Goal: Information Seeking & Learning: Learn about a topic

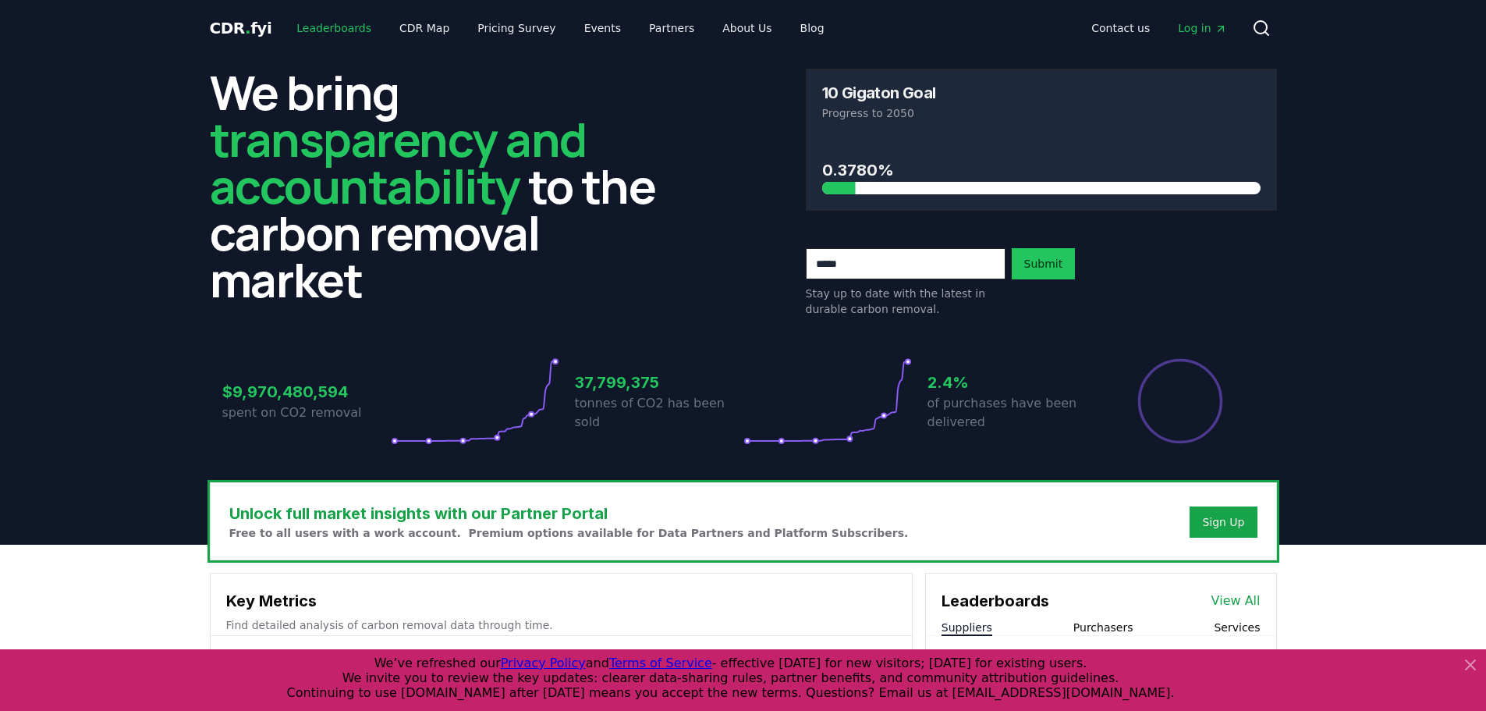
click at [335, 30] on link "Leaderboards" at bounding box center [334, 28] width 100 height 28
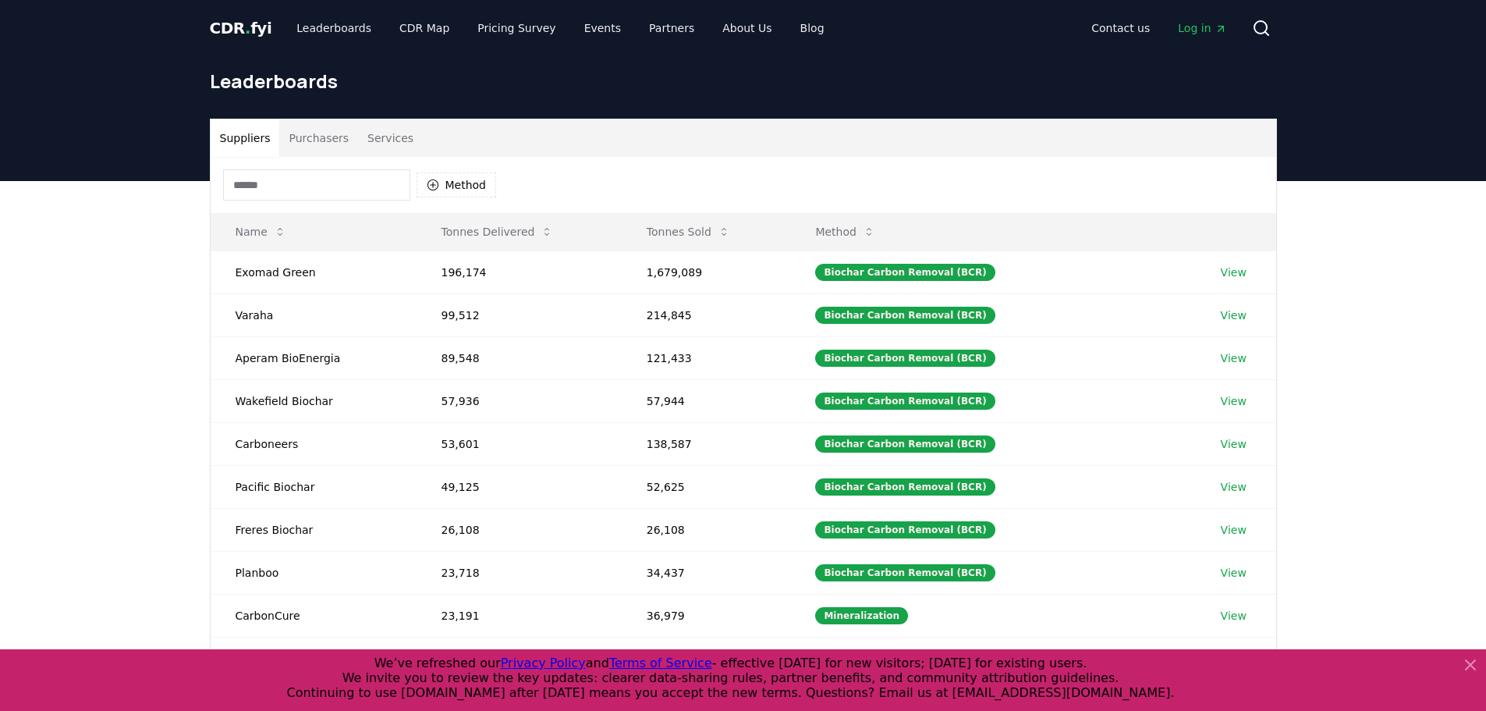
click at [328, 136] on button "Purchasers" at bounding box center [318, 137] width 79 height 37
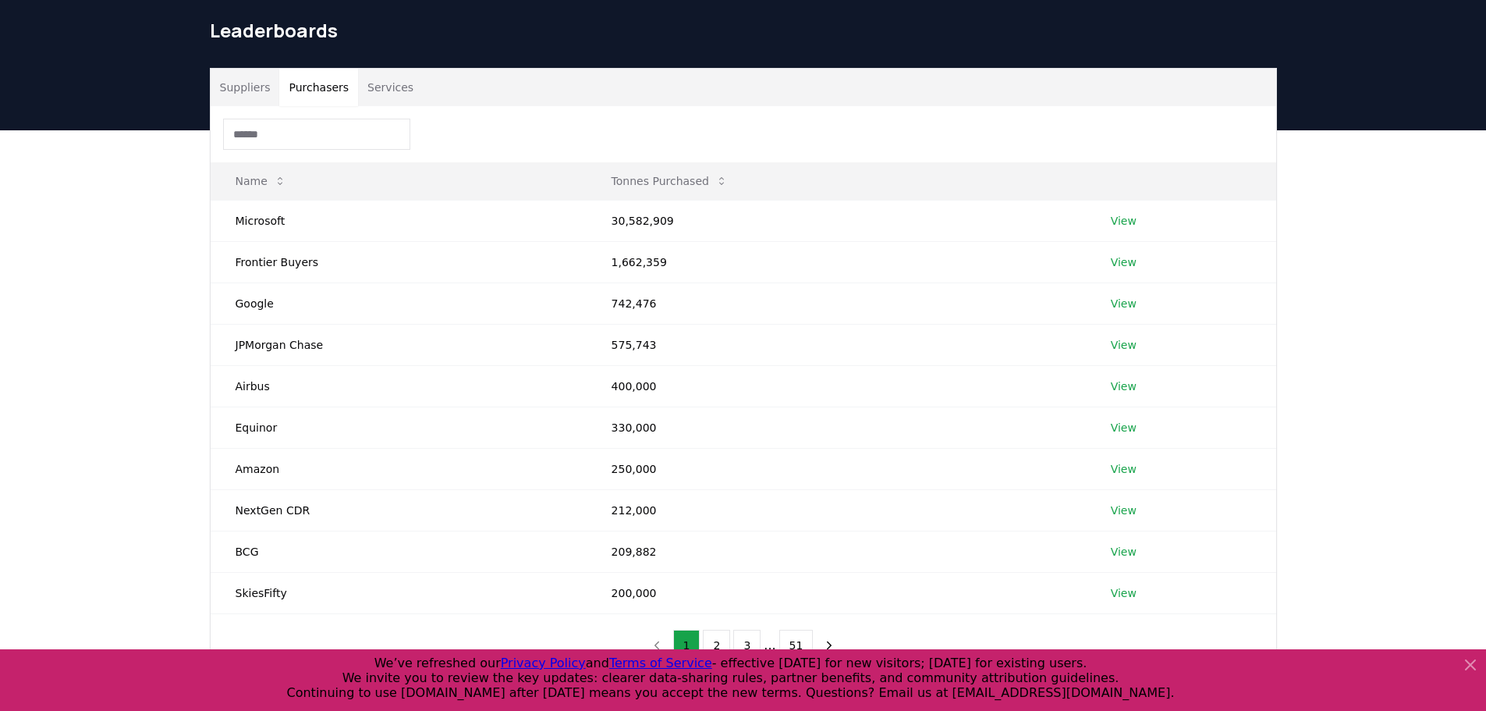
scroll to position [78, 0]
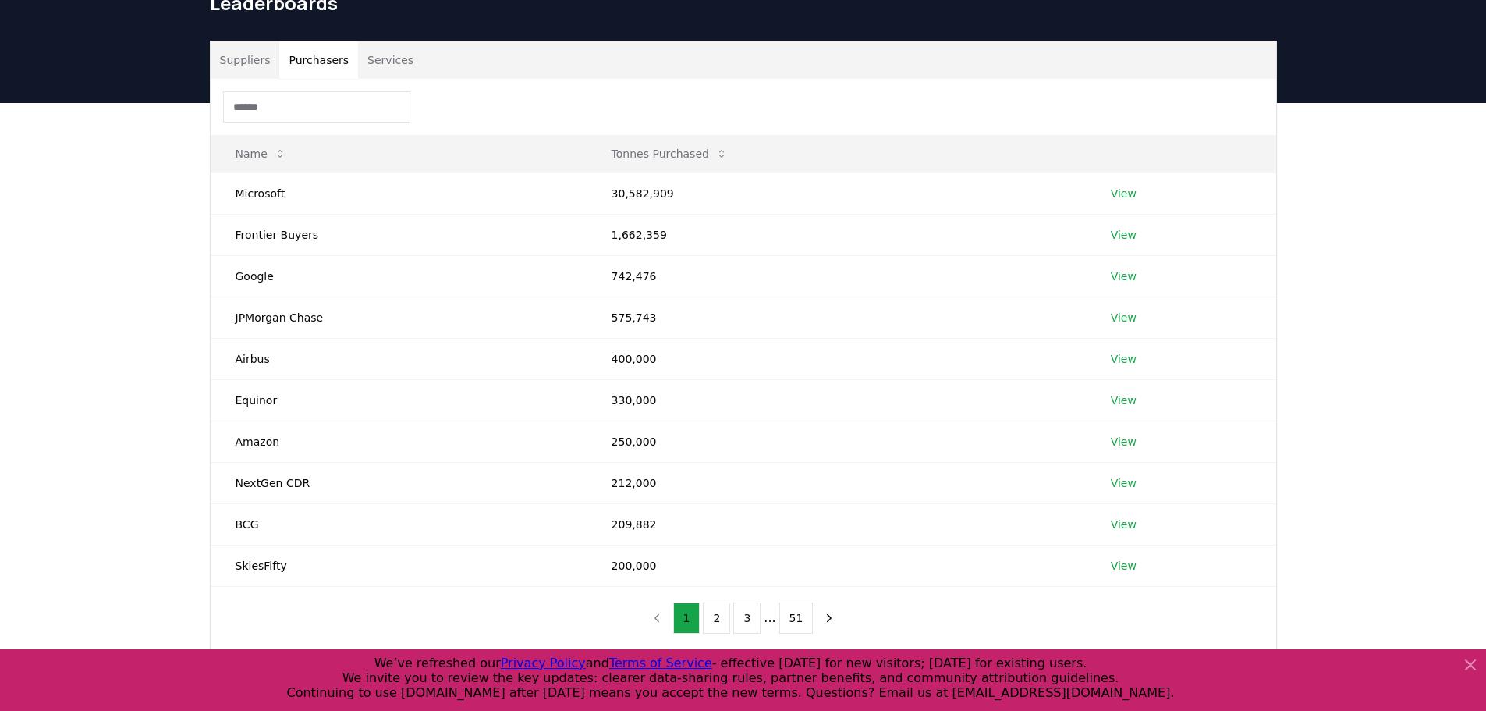
click at [153, 197] on div "Suppliers Purchasers Services Name Tonnes Purchased Microsoft 30,582,909 View F…" at bounding box center [743, 407] width 1486 height 609
click at [187, 198] on div "Suppliers Purchasers Services Name Tonnes Purchased Microsoft 30,582,909 View F…" at bounding box center [743, 407] width 1486 height 609
click at [590, 314] on td "575,743" at bounding box center [836, 316] width 499 height 41
click at [614, 280] on td "742,476" at bounding box center [836, 275] width 499 height 41
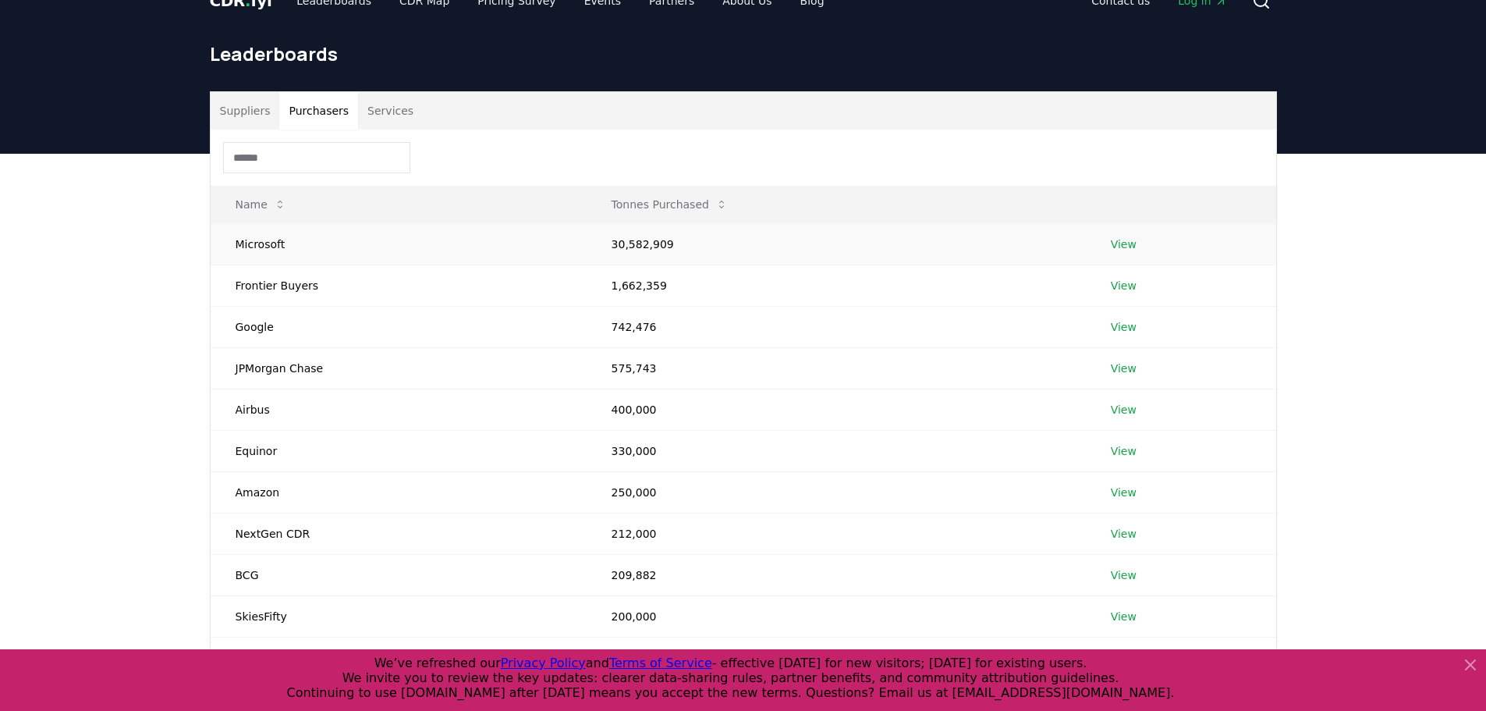
scroll to position [0, 0]
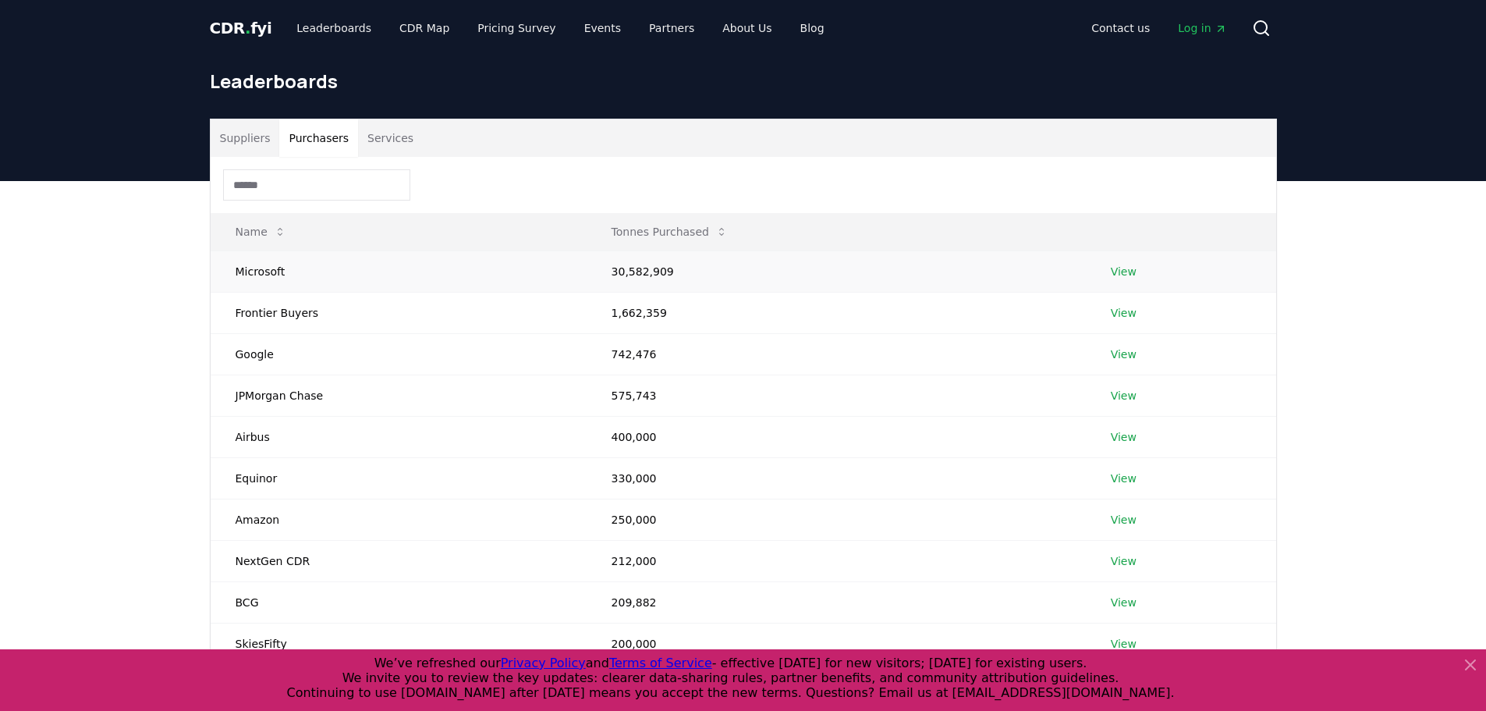
click at [400, 275] on td "Microsoft" at bounding box center [399, 270] width 376 height 41
click at [277, 268] on td "Microsoft" at bounding box center [399, 270] width 376 height 41
click at [1131, 270] on link "View" at bounding box center [1124, 272] width 26 height 16
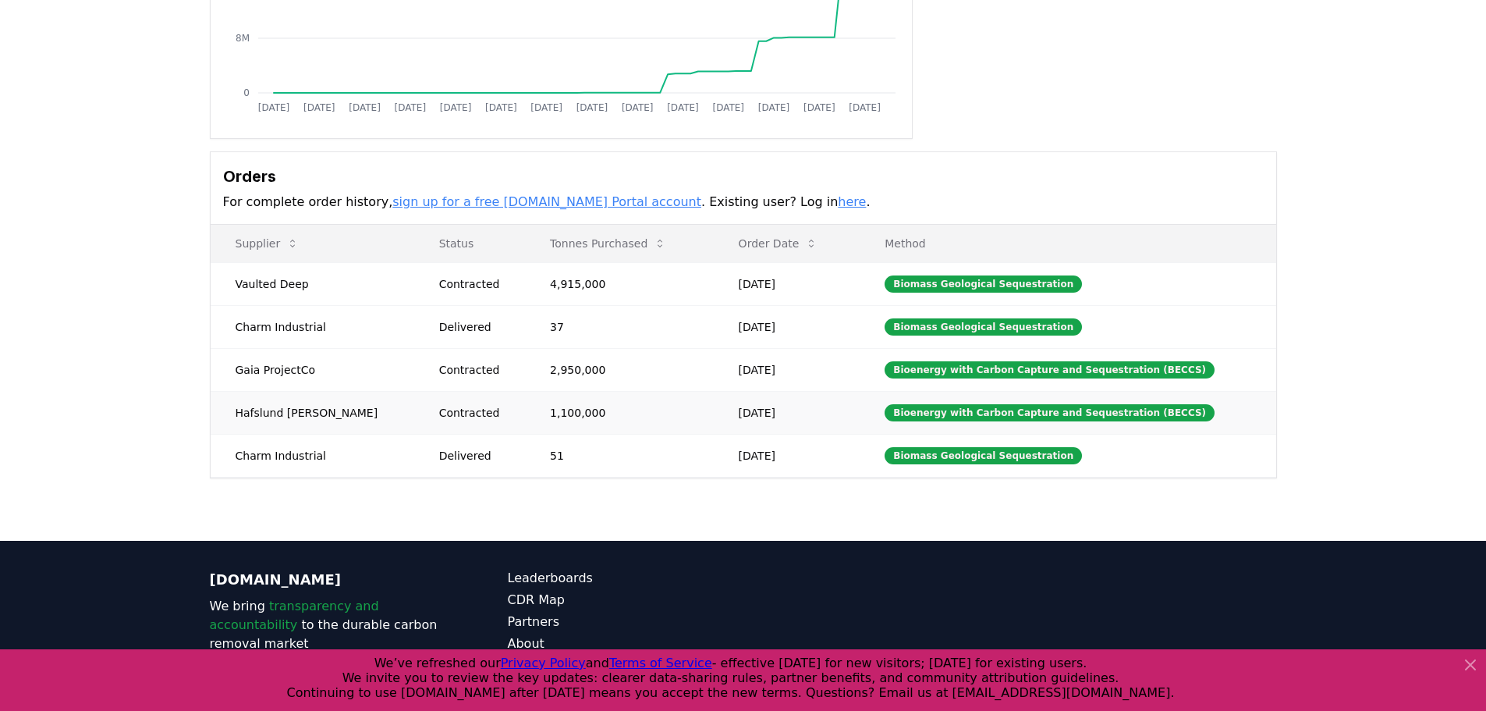
scroll to position [234, 0]
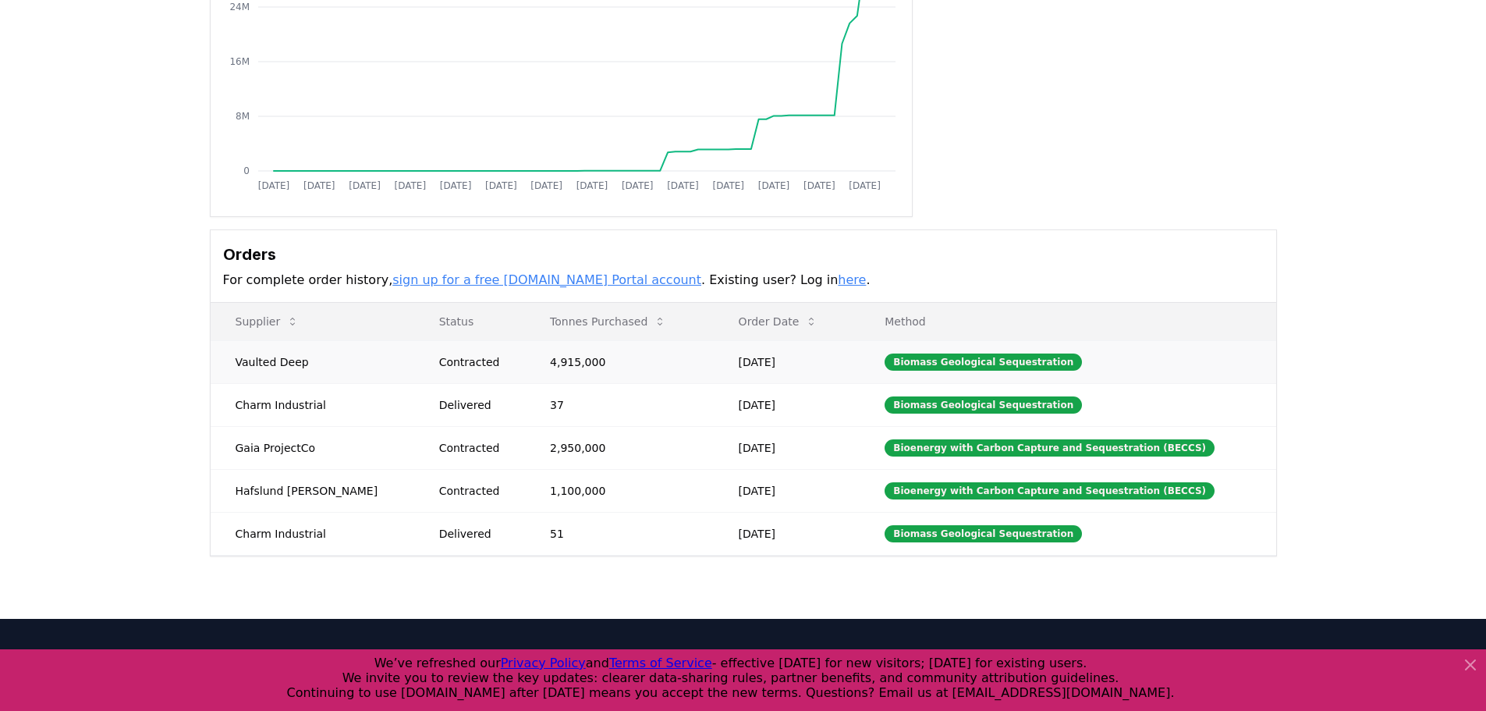
click at [300, 369] on td "Vaulted Deep" at bounding box center [313, 361] width 204 height 43
click at [300, 368] on td "Vaulted Deep" at bounding box center [313, 361] width 204 height 43
copy td "Vaulted Deep"
click at [291, 403] on td "Charm Industrial" at bounding box center [313, 404] width 204 height 43
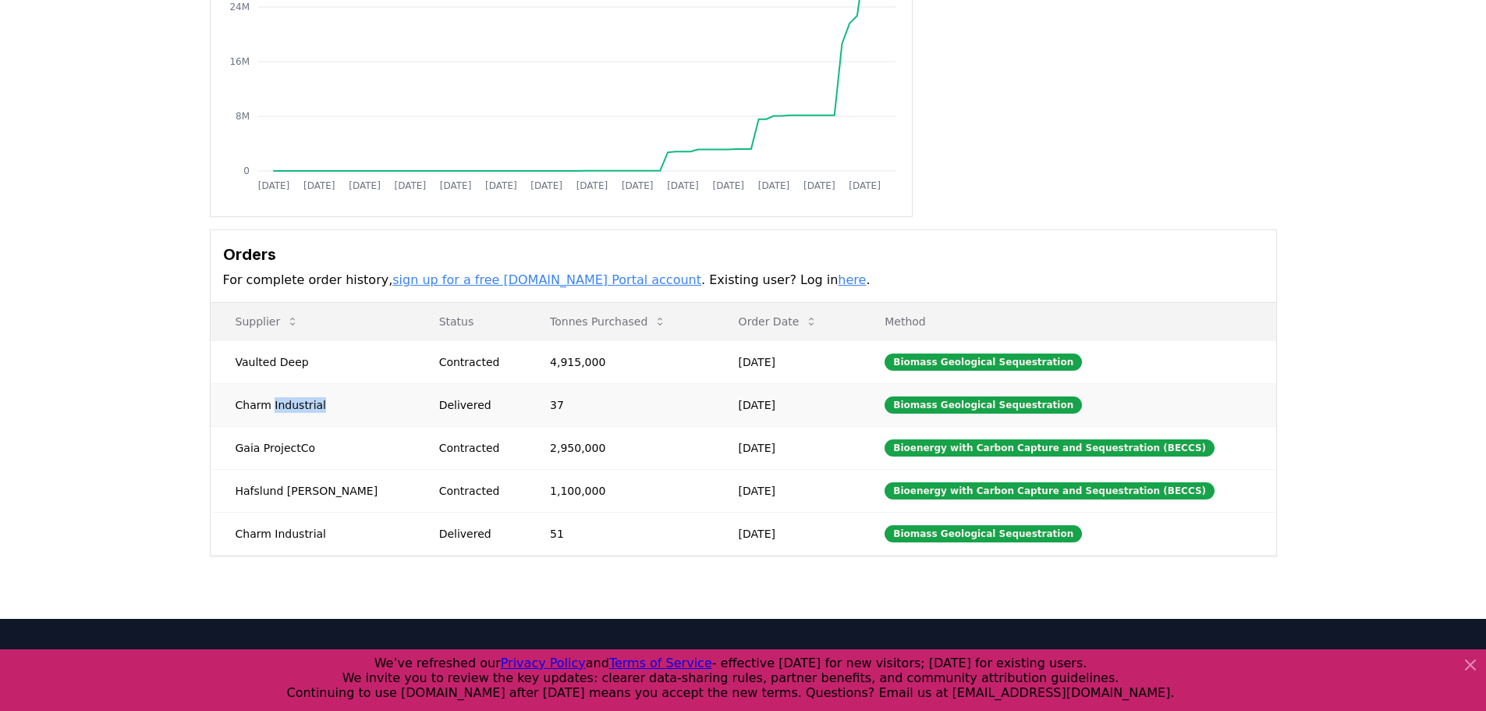
click at [291, 403] on td "Charm Industrial" at bounding box center [313, 404] width 204 height 43
click at [477, 419] on td "Delivered" at bounding box center [469, 404] width 111 height 43
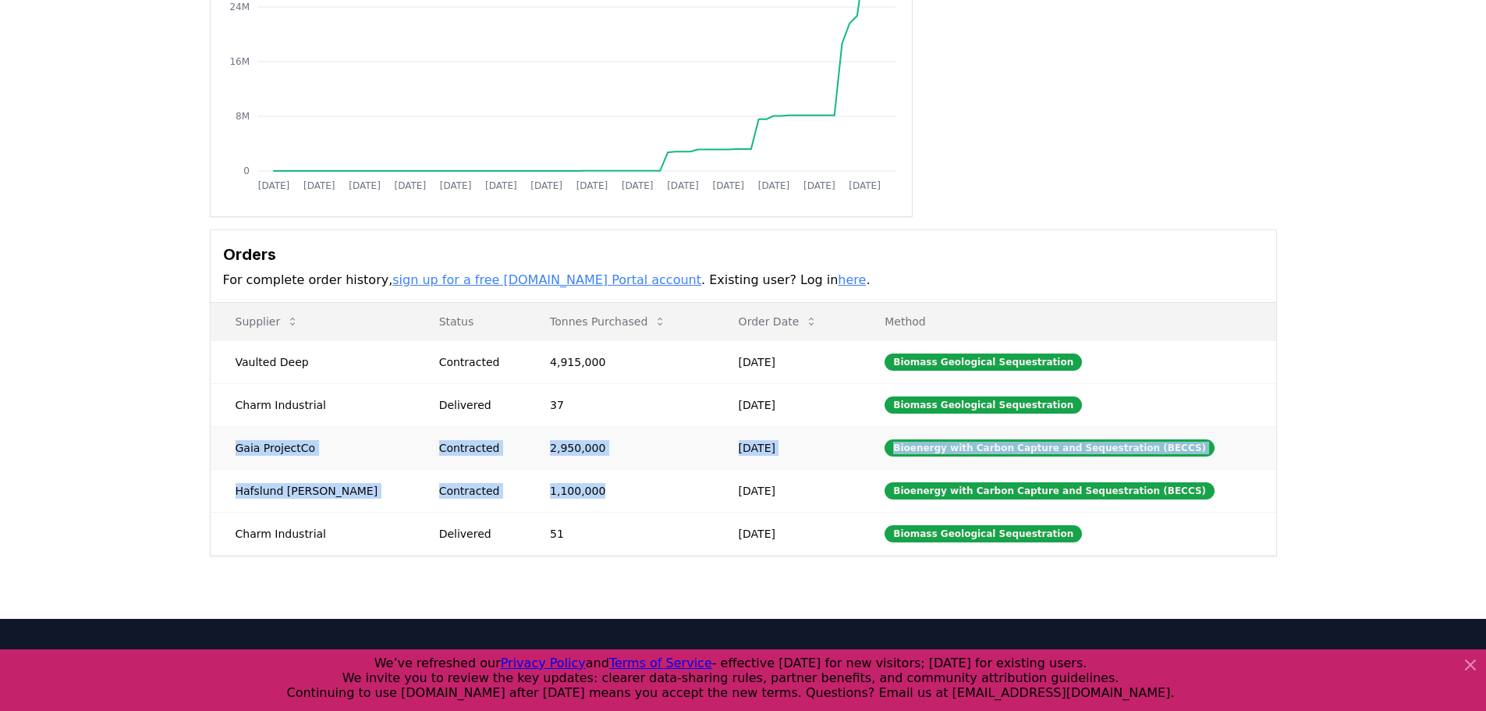
drag, startPoint x: 643, startPoint y: 487, endPoint x: 235, endPoint y: 464, distance: 408.6
click at [216, 466] on tbody "Vaulted Deep Contracted 4,915,000 Jul 17, 2025 Biomass Geological Sequestration…" at bounding box center [743, 447] width 1065 height 214
click at [240, 464] on td "Gaia ProjectCo" at bounding box center [313, 447] width 204 height 43
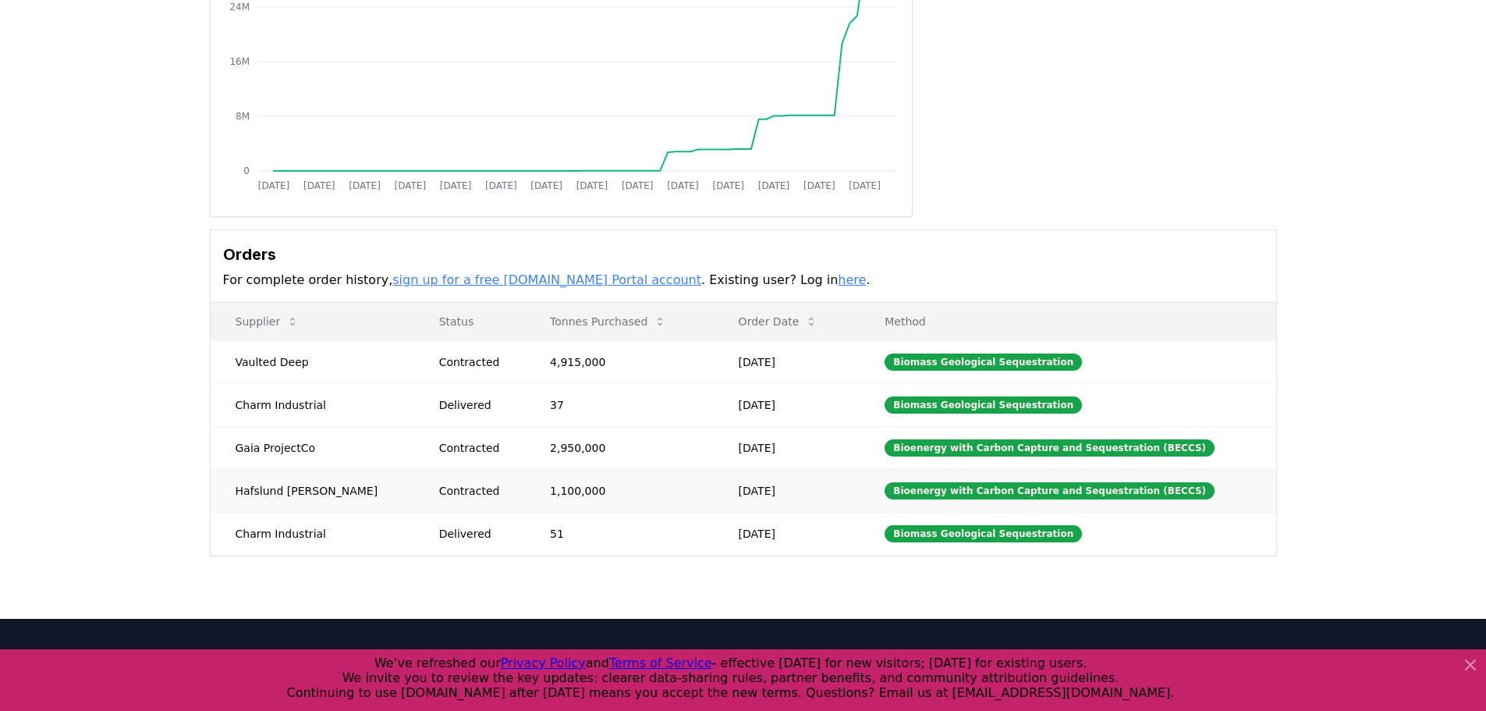
click at [279, 494] on td "Hafslund Celsio" at bounding box center [313, 490] width 204 height 43
click at [636, 503] on td "1,100,000" at bounding box center [619, 490] width 189 height 43
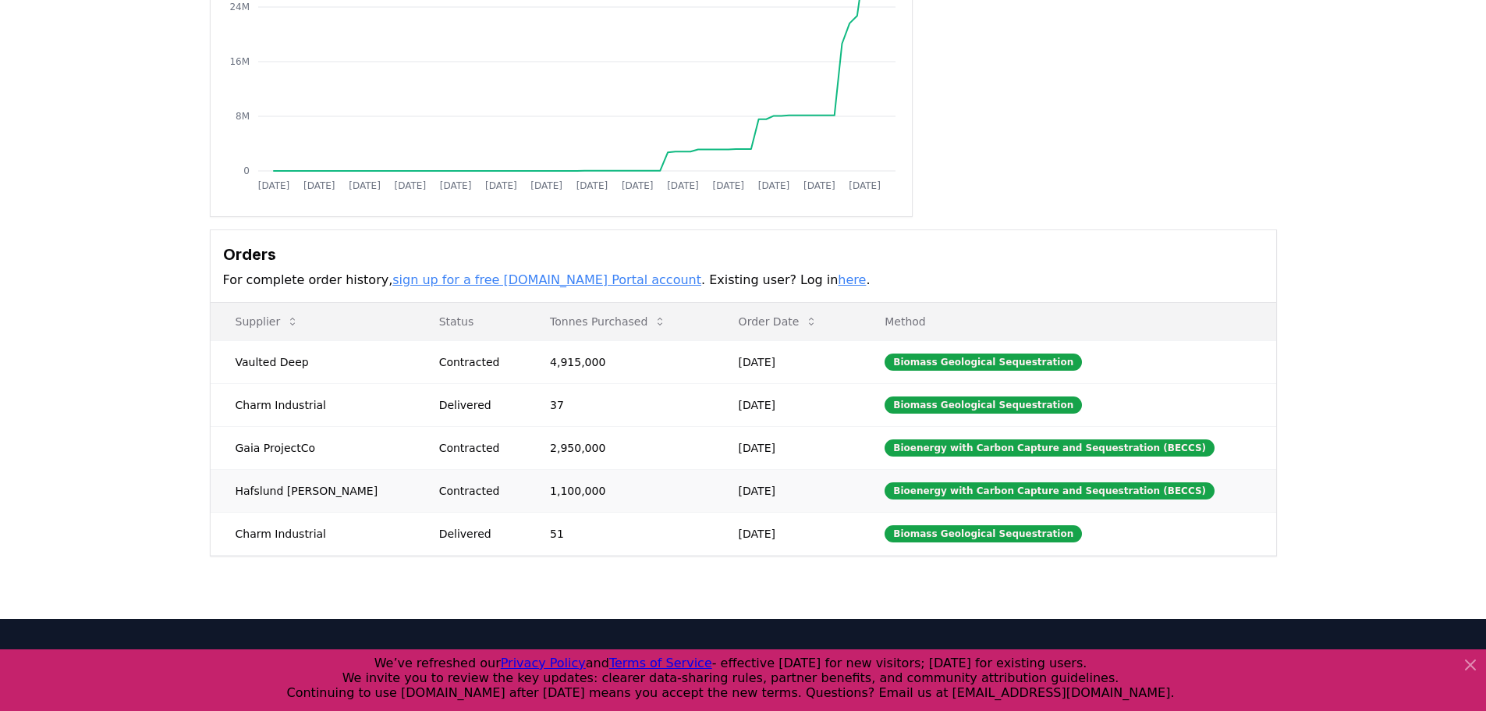
drag, startPoint x: 782, startPoint y: 500, endPoint x: 846, endPoint y: 498, distance: 64.8
click at [842, 498] on td "Jun 30, 2025" at bounding box center [787, 490] width 147 height 43
click at [878, 497] on td "Bioenergy with Carbon Capture and Sequestration (BECCS)" at bounding box center [1068, 490] width 416 height 43
click at [1001, 410] on div "Biomass Geological Sequestration" at bounding box center [982, 404] width 197 height 17
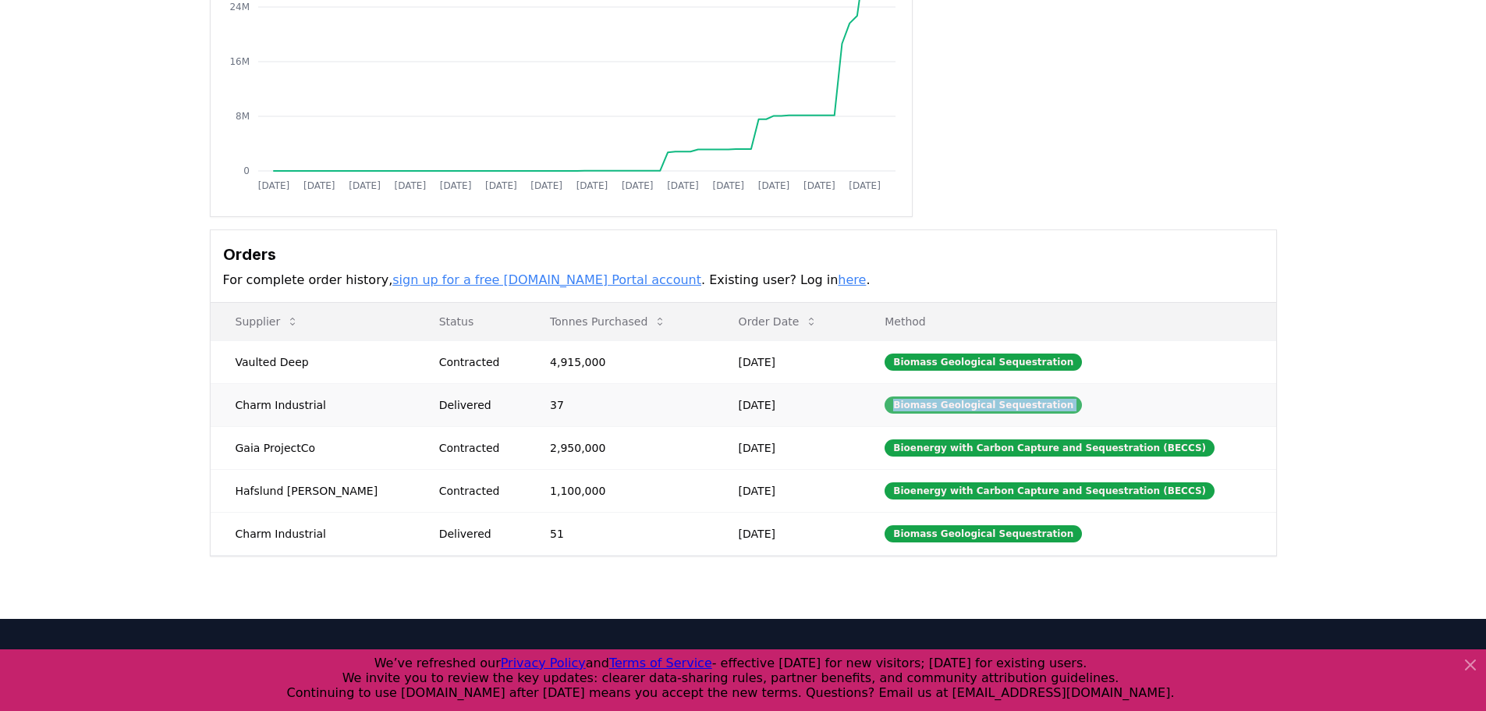
click at [1001, 409] on div "Biomass Geological Sequestration" at bounding box center [982, 404] width 197 height 17
copy div "Biomass Geological Sequestration"
click at [1155, 335] on th "Method" at bounding box center [1068, 321] width 416 height 37
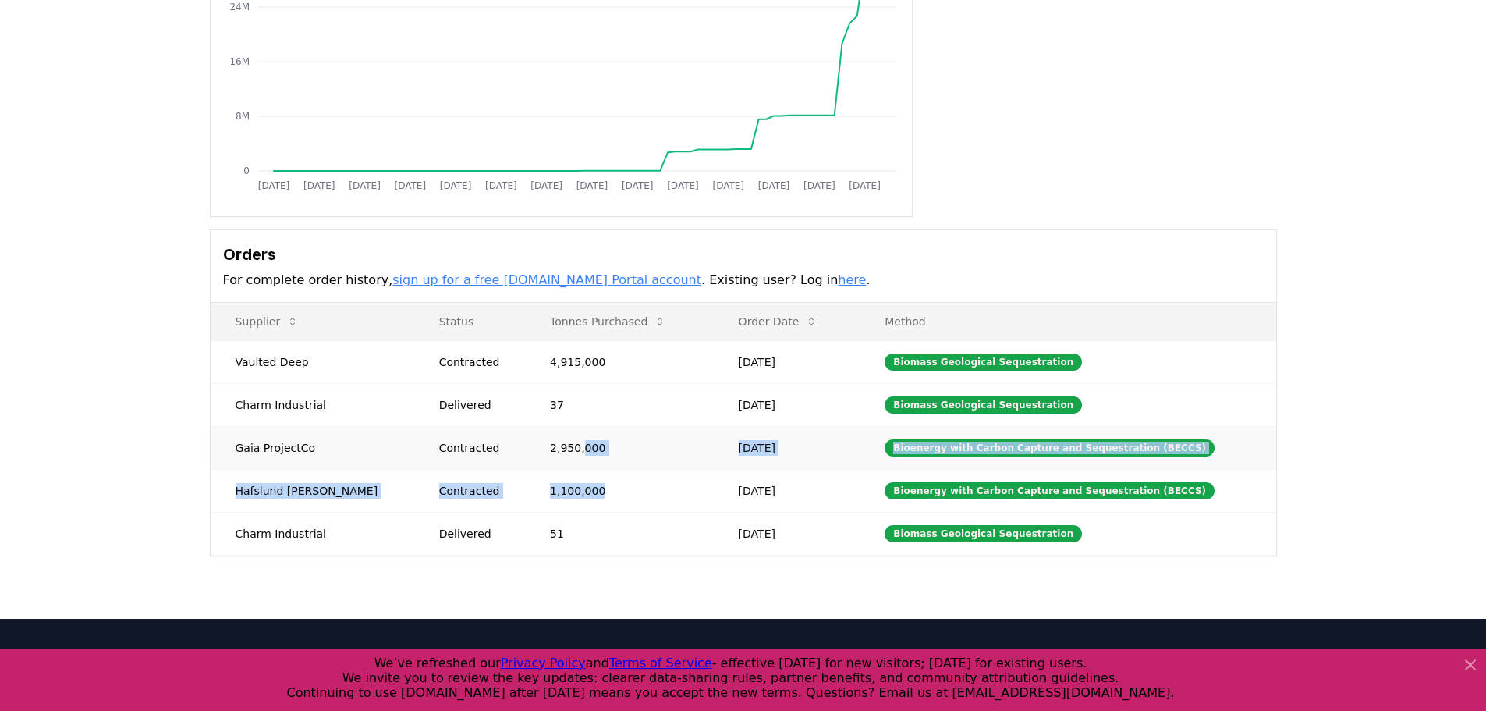
drag, startPoint x: 586, startPoint y: 495, endPoint x: 534, endPoint y: 457, distance: 63.7
click at [537, 458] on tbody "Vaulted Deep Contracted 4,915,000 Jul 17, 2025 Biomass Geological Sequestration…" at bounding box center [743, 447] width 1065 height 214
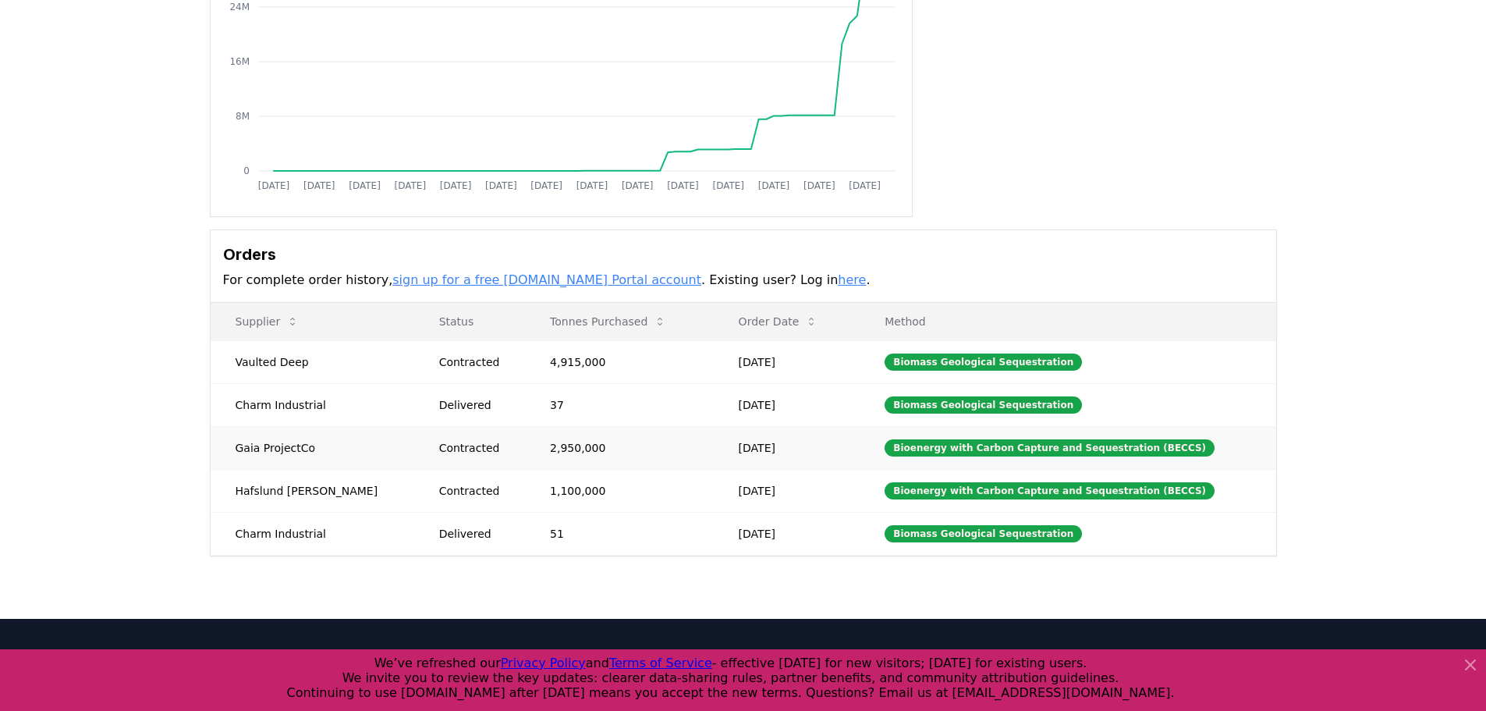
click at [531, 456] on td "2,950,000" at bounding box center [619, 447] width 189 height 43
click at [802, 484] on td "Jun 30, 2025" at bounding box center [787, 490] width 147 height 43
click at [1098, 239] on div "Orders For complete order history, sign up for a free CDR.fyi Portal account . …" at bounding box center [743, 266] width 1065 height 73
click at [1145, 232] on div "Orders For complete order history, sign up for a free CDR.fyi Portal account . …" at bounding box center [743, 266] width 1065 height 73
click at [1303, 374] on div "Purchaser Metrics Purchases Jan 2019 Jul 2019 Jan 2020 Jul 2020 Jan 2021 Jul 20…" at bounding box center [743, 252] width 1486 height 734
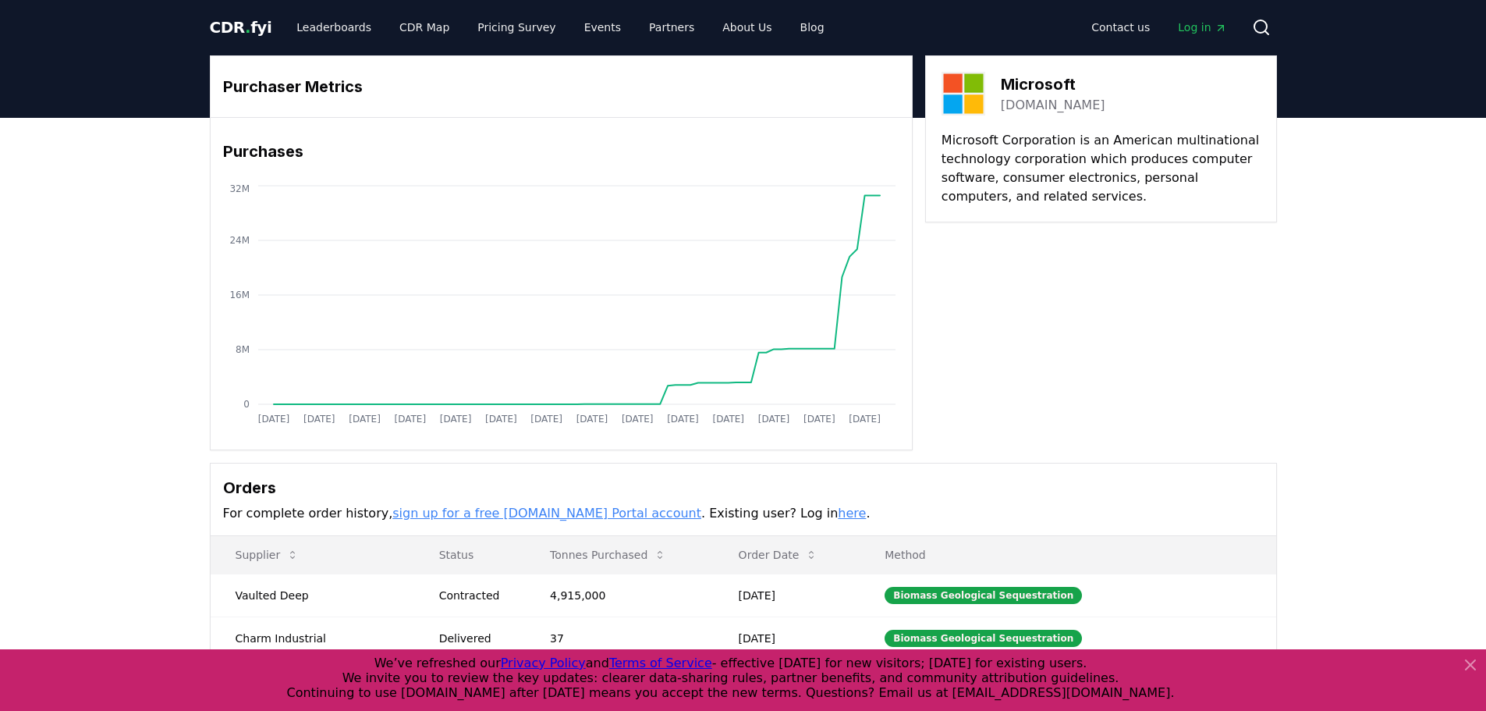
scroll to position [0, 0]
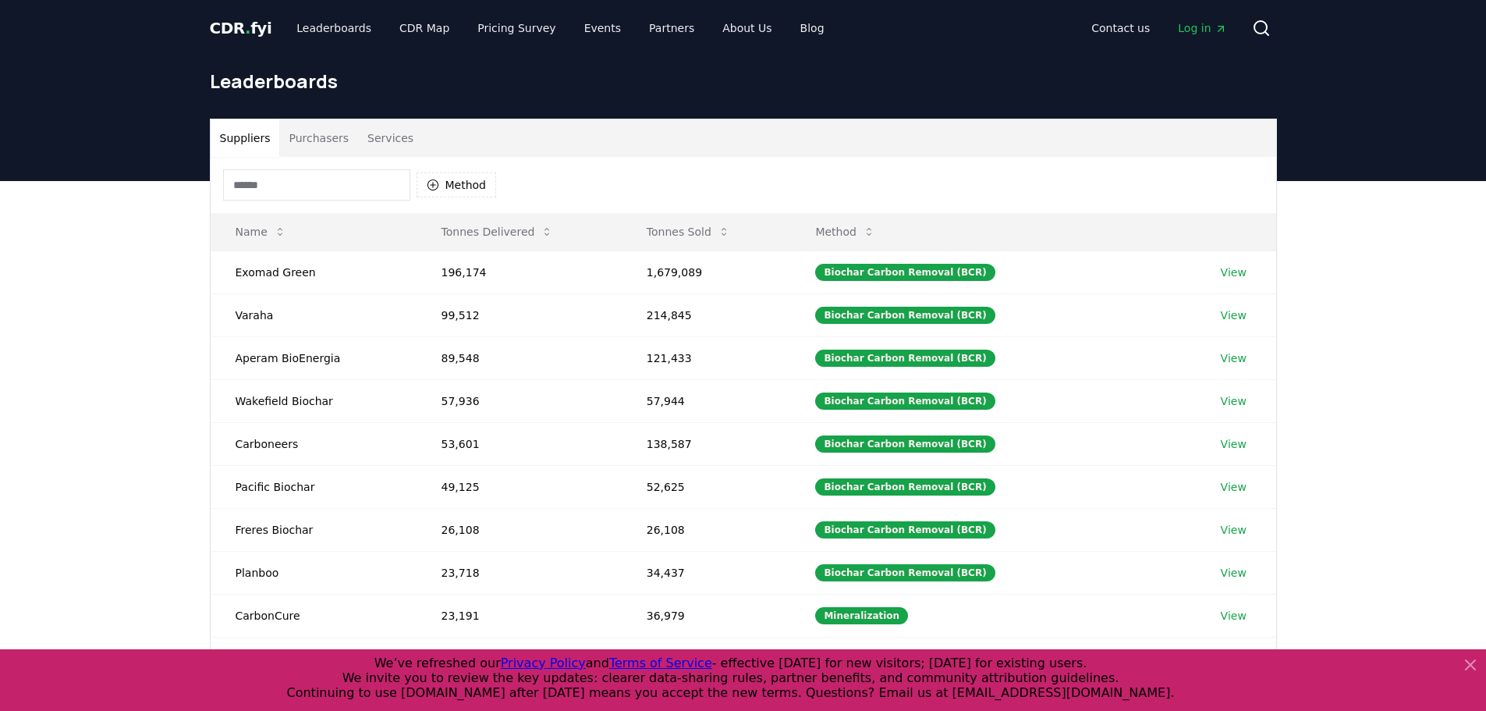
click at [293, 124] on button "Purchasers" at bounding box center [318, 137] width 79 height 37
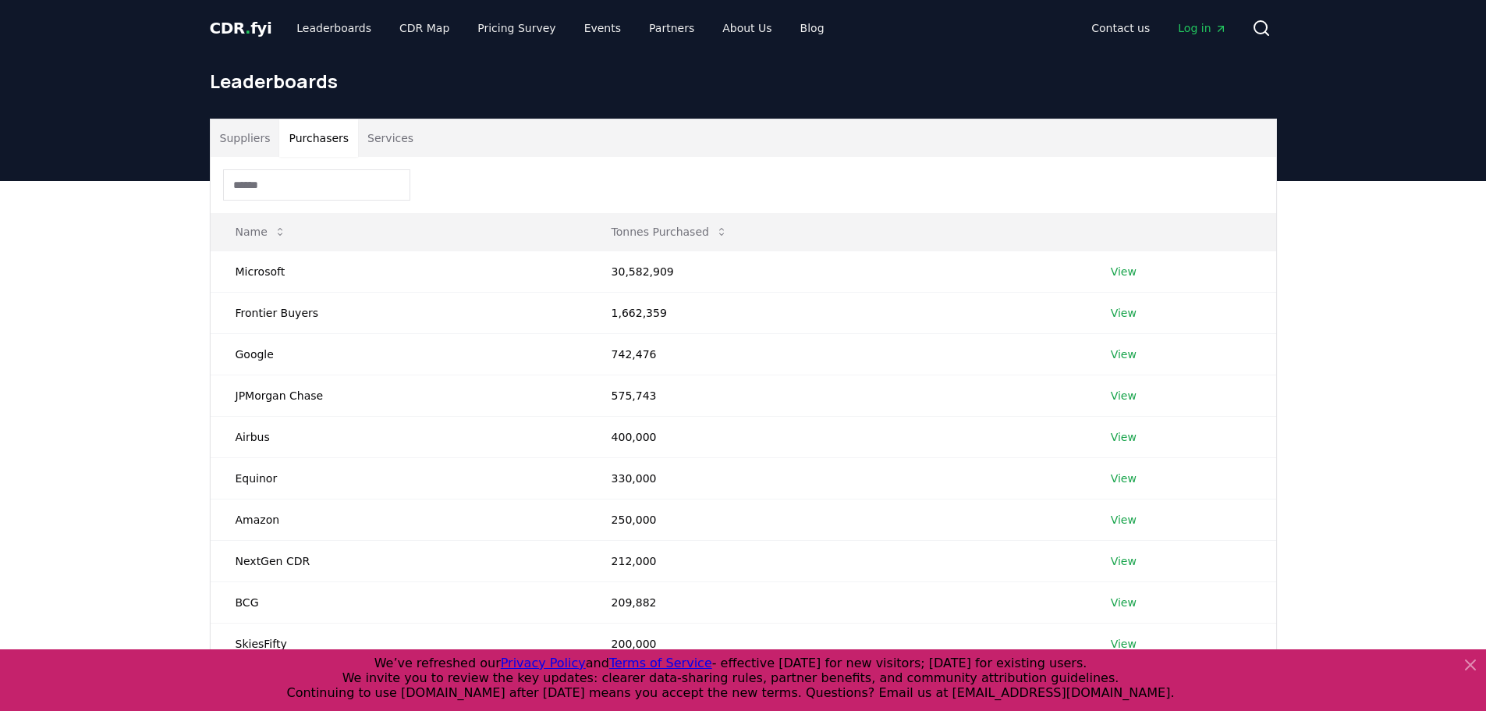
drag, startPoint x: 268, startPoint y: 21, endPoint x: 239, endPoint y: 25, distance: 29.1
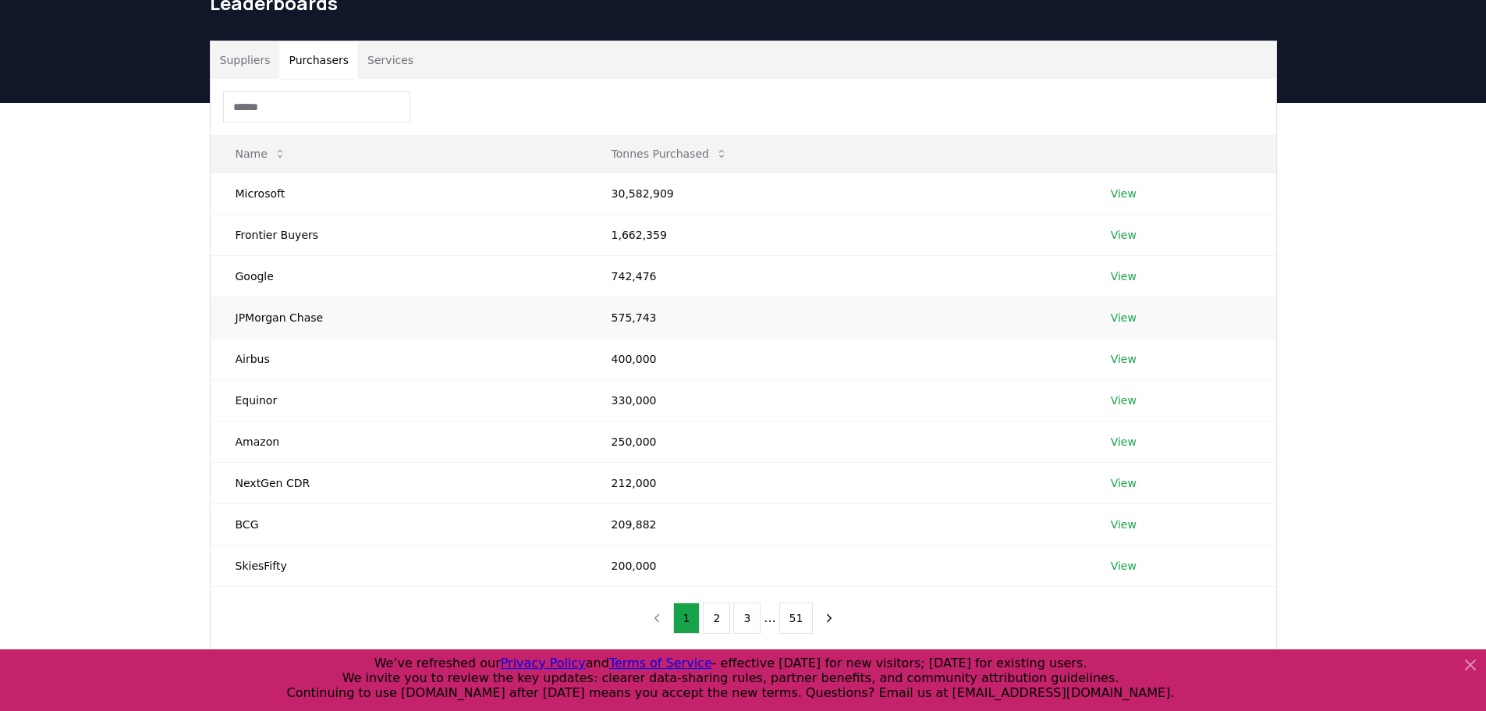
click at [627, 327] on td "575,743" at bounding box center [836, 316] width 499 height 41
click at [615, 322] on td "575,743" at bounding box center [836, 316] width 499 height 41
click at [629, 320] on td "575,743" at bounding box center [836, 316] width 499 height 41
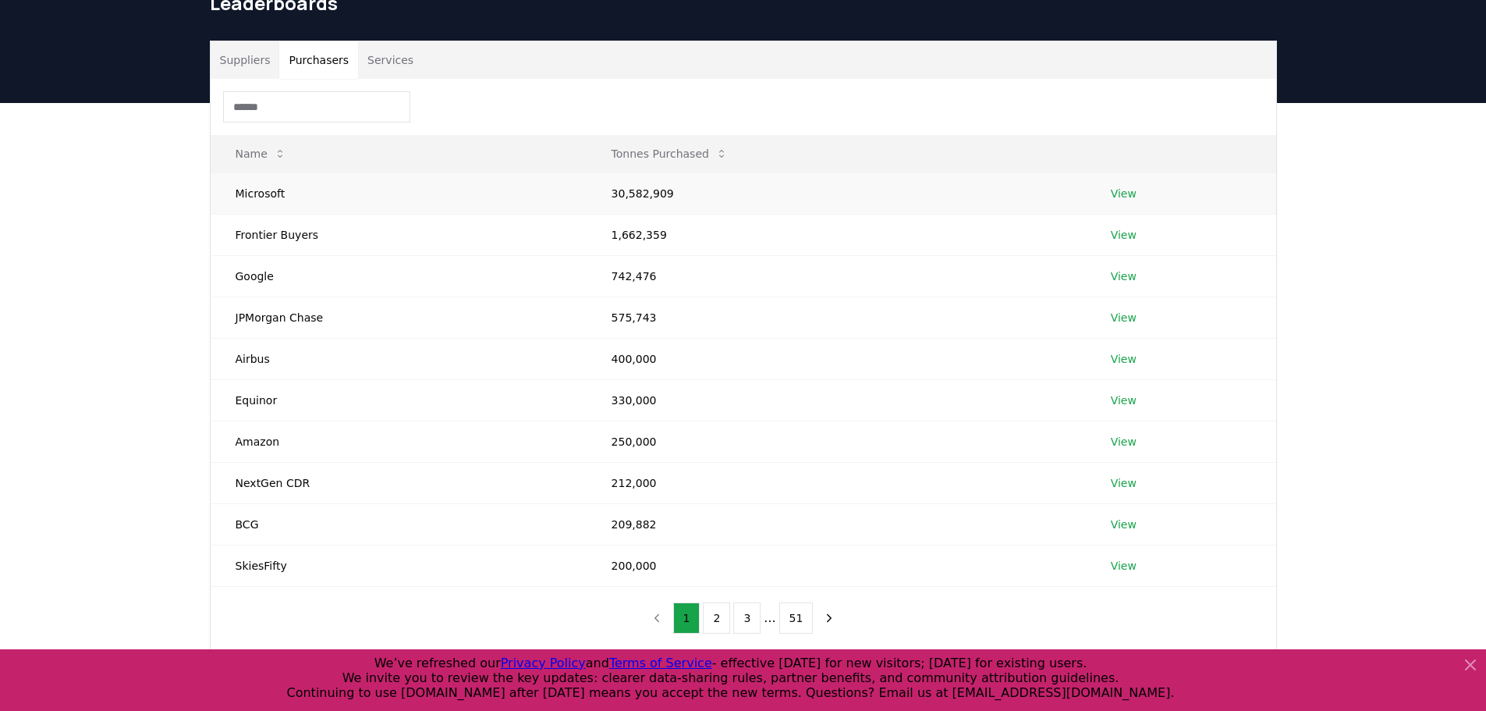
click at [272, 195] on td "Microsoft" at bounding box center [399, 192] width 376 height 41
click at [1126, 190] on link "View" at bounding box center [1124, 194] width 26 height 16
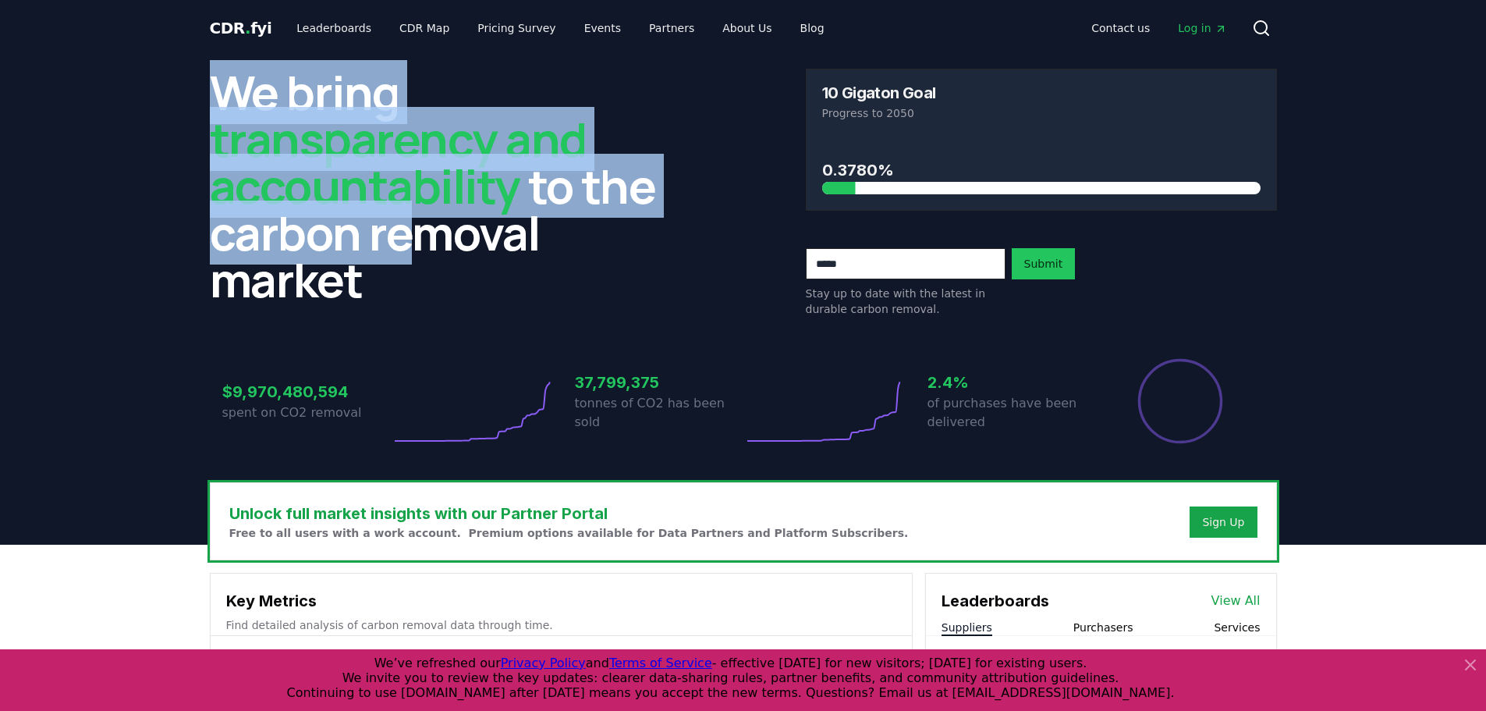
drag, startPoint x: 219, startPoint y: 101, endPoint x: 468, endPoint y: 288, distance: 310.9
click at [468, 288] on div "We bring transparency and accountability to the carbon removal market 10 Gigato…" at bounding box center [743, 269] width 1092 height 426
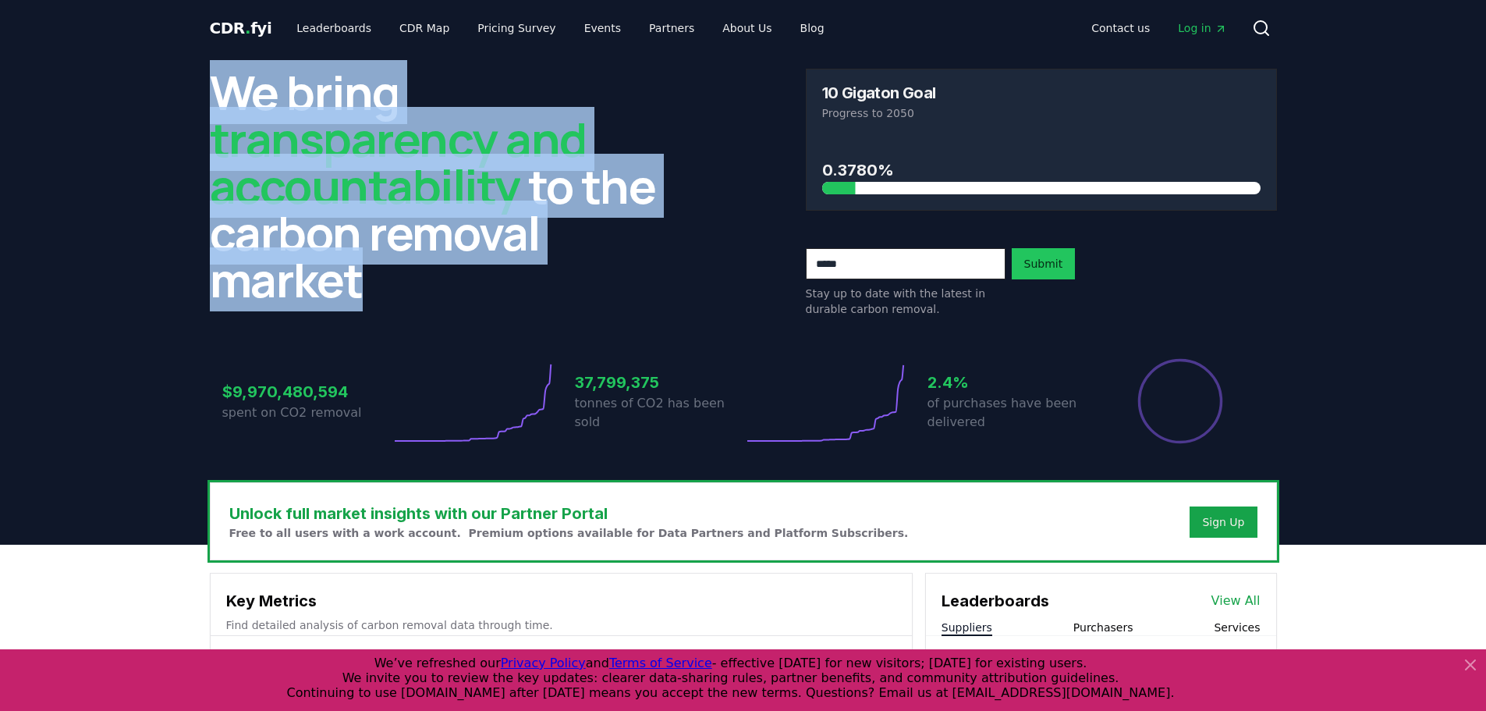
click at [485, 296] on h2 "We bring transparency and accountability to the carbon removal market" at bounding box center [445, 186] width 471 height 234
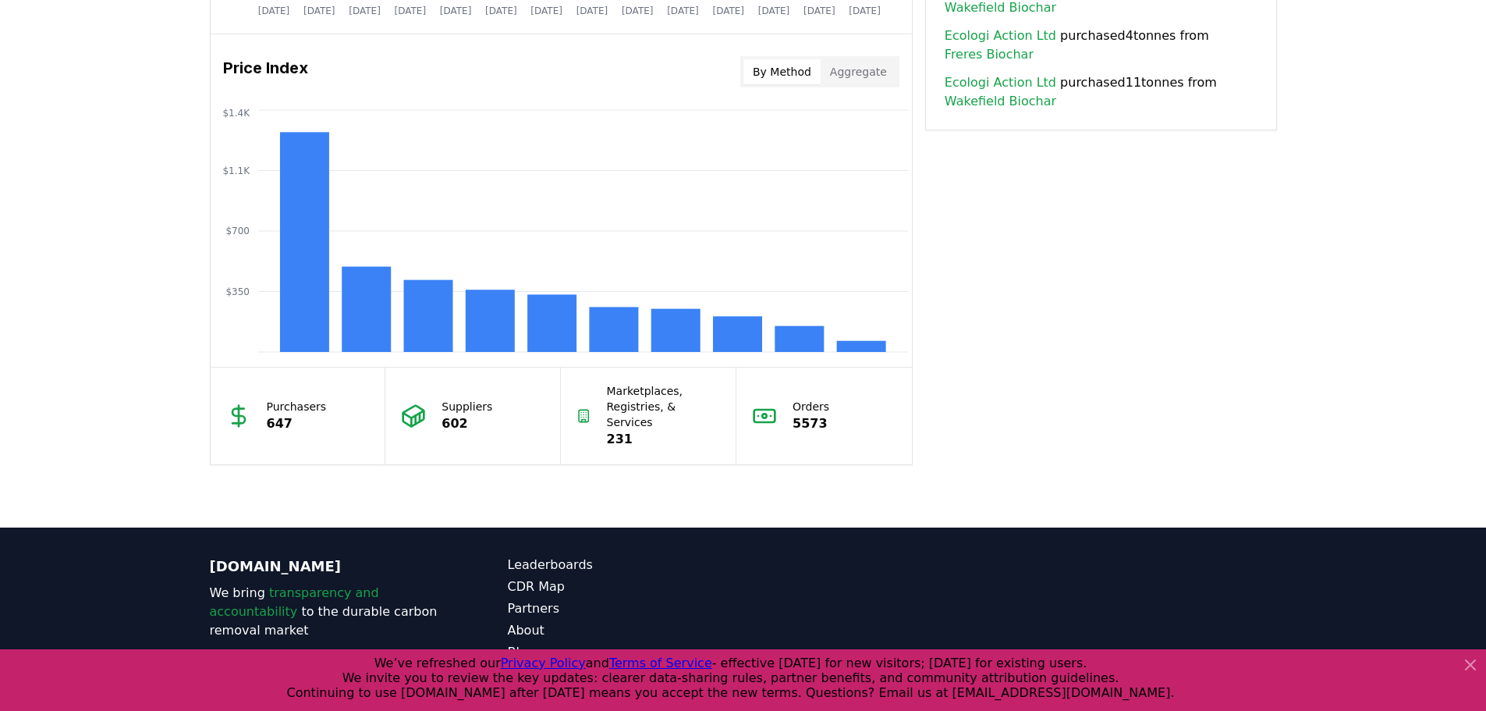
scroll to position [1239, 0]
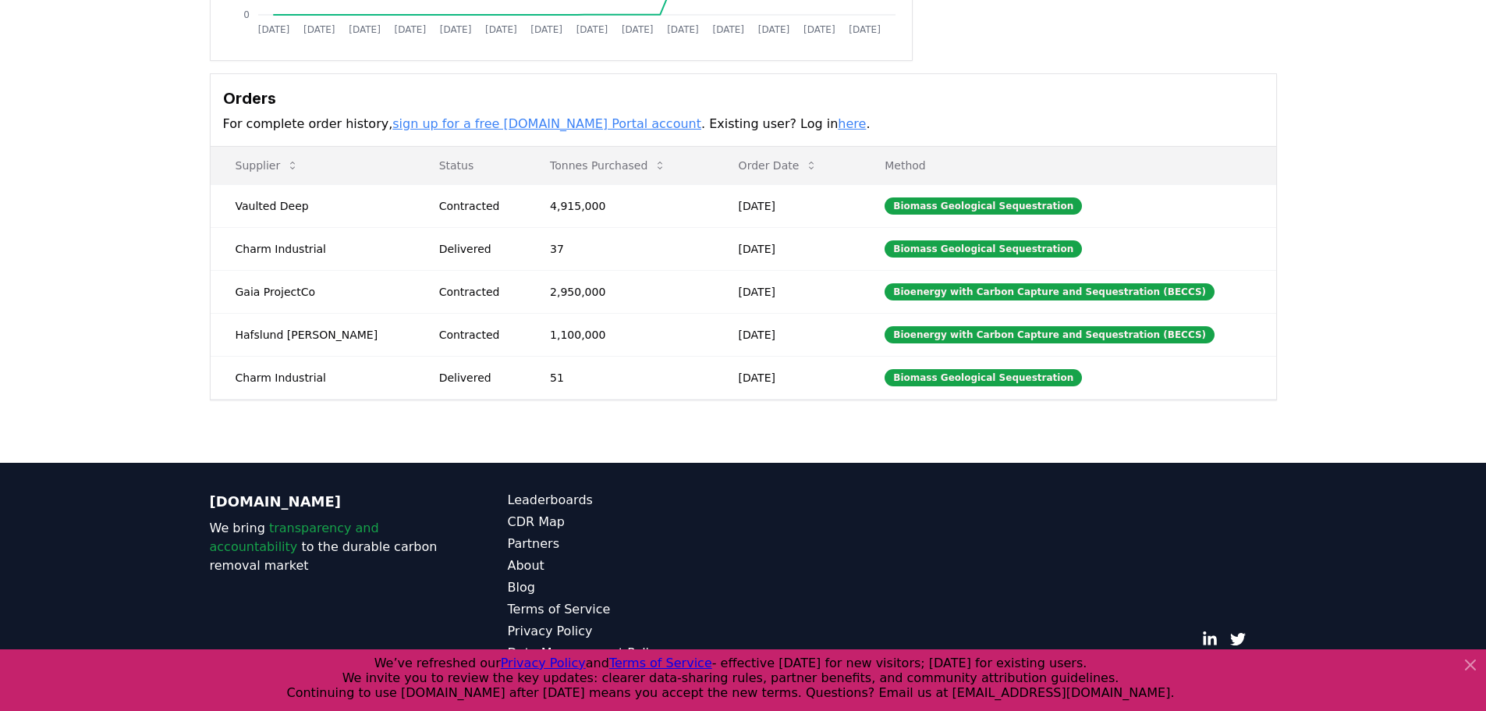
scroll to position [312, 0]
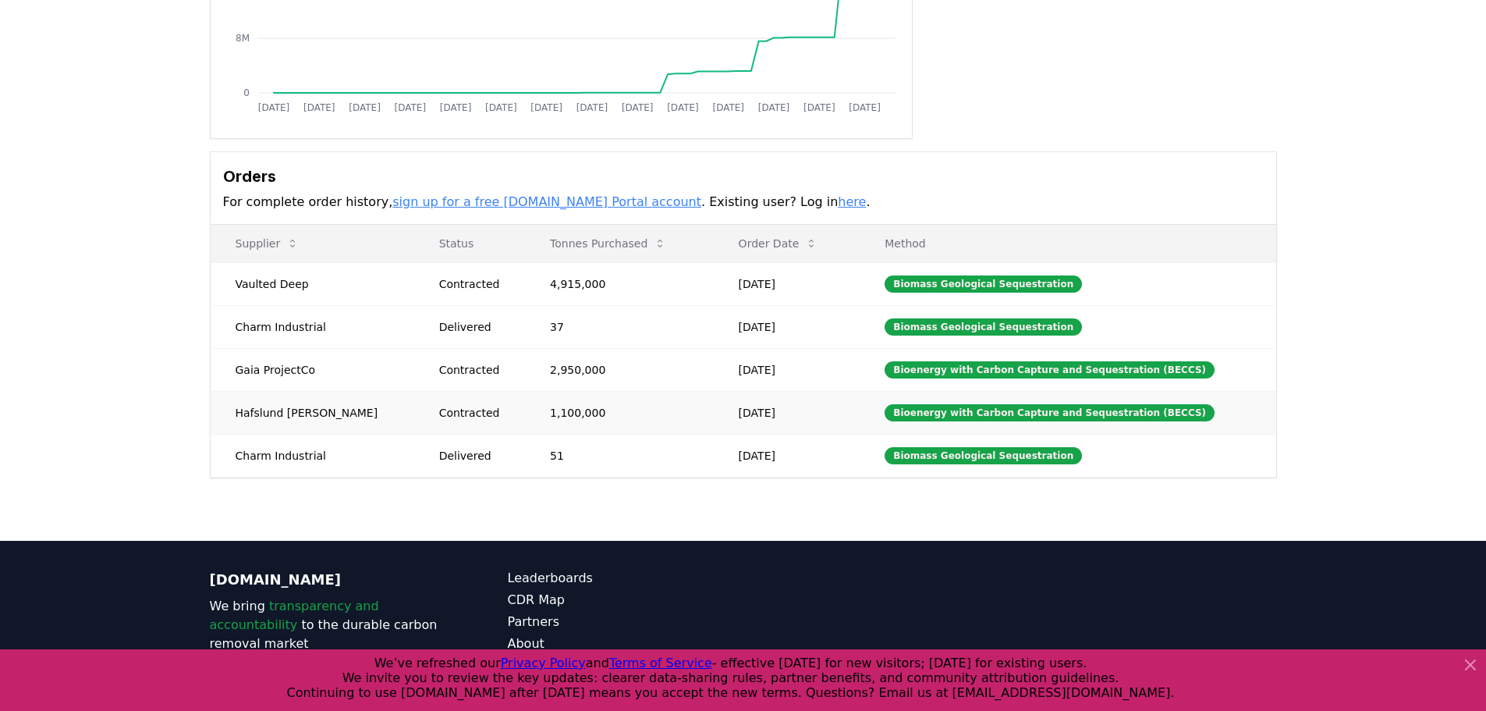
drag, startPoint x: 716, startPoint y: 367, endPoint x: 792, endPoint y: 416, distance: 90.5
click at [790, 413] on tbody "Vaulted Deep Contracted 4,915,000 Jul 17, 2025 Biomass Geological Sequestration…" at bounding box center [743, 369] width 1065 height 214
click at [798, 420] on td "Jun 30, 2025" at bounding box center [787, 412] width 147 height 43
drag, startPoint x: 806, startPoint y: 419, endPoint x: 592, endPoint y: 374, distance: 219.1
click at [600, 375] on tbody "Vaulted Deep Contracted 4,915,000 Jul 17, 2025 Biomass Geological Sequestration…" at bounding box center [743, 369] width 1065 height 214
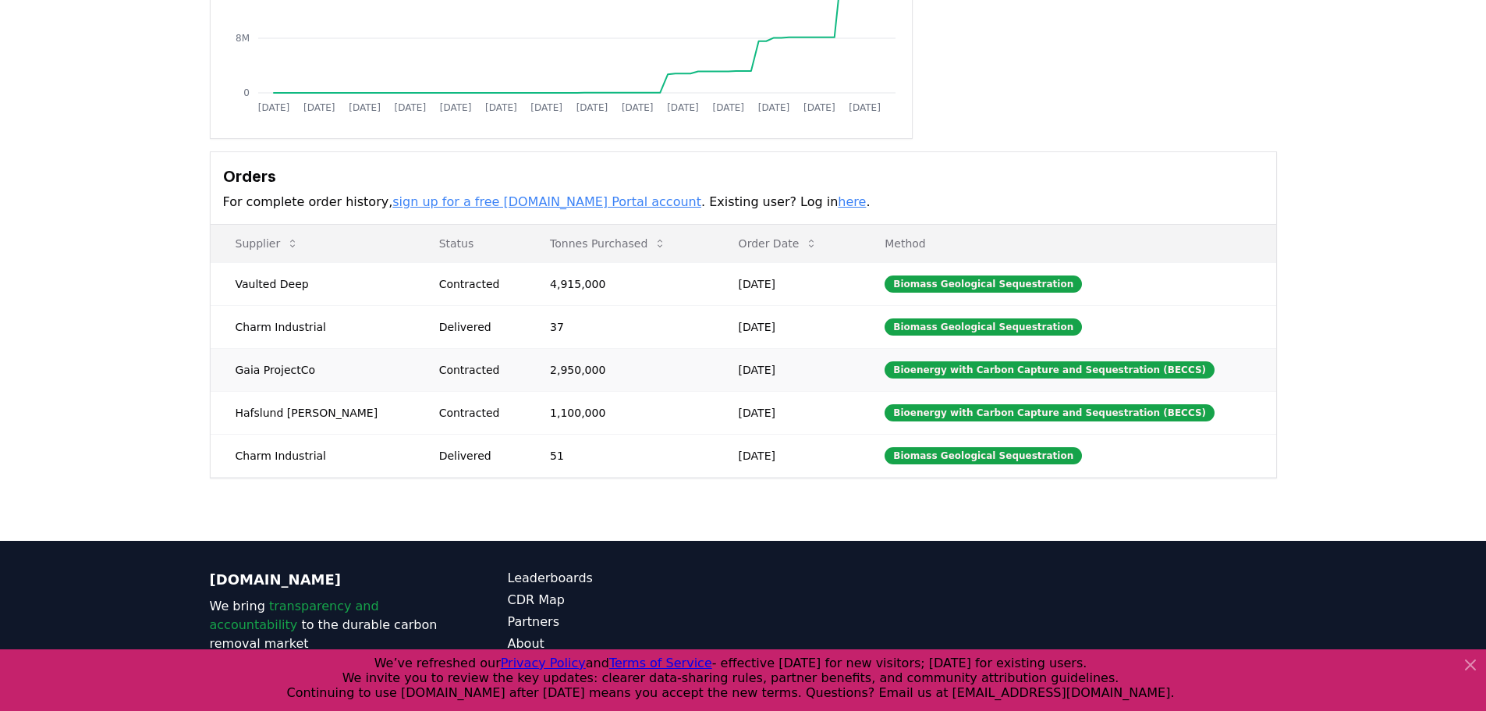
click at [584, 373] on td "2,950,000" at bounding box center [619, 369] width 189 height 43
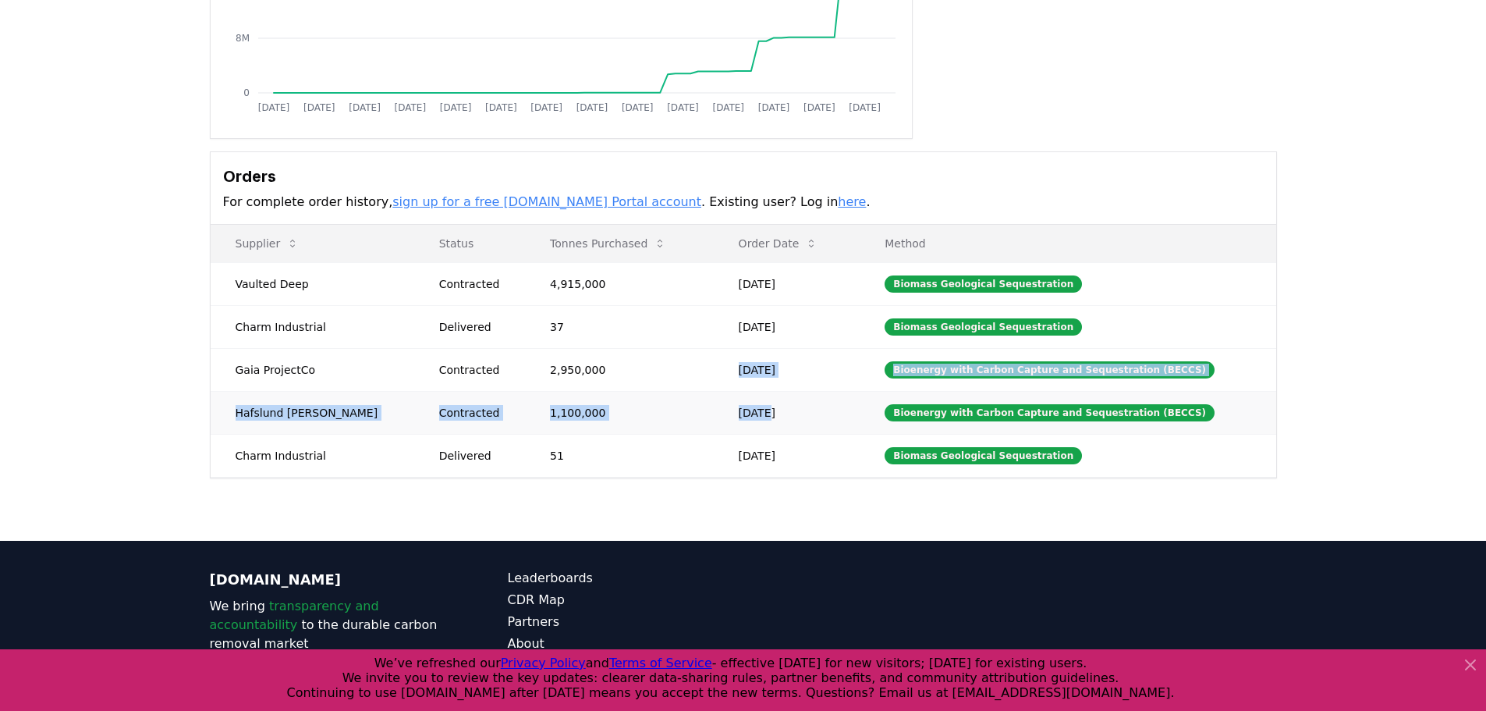
drag, startPoint x: 562, startPoint y: 369, endPoint x: 794, endPoint y: 430, distance: 239.5
click at [759, 422] on tbody "Vaulted Deep Contracted 4,915,000 Jul 17, 2025 Biomass Geological Sequestration…" at bounding box center [743, 369] width 1065 height 214
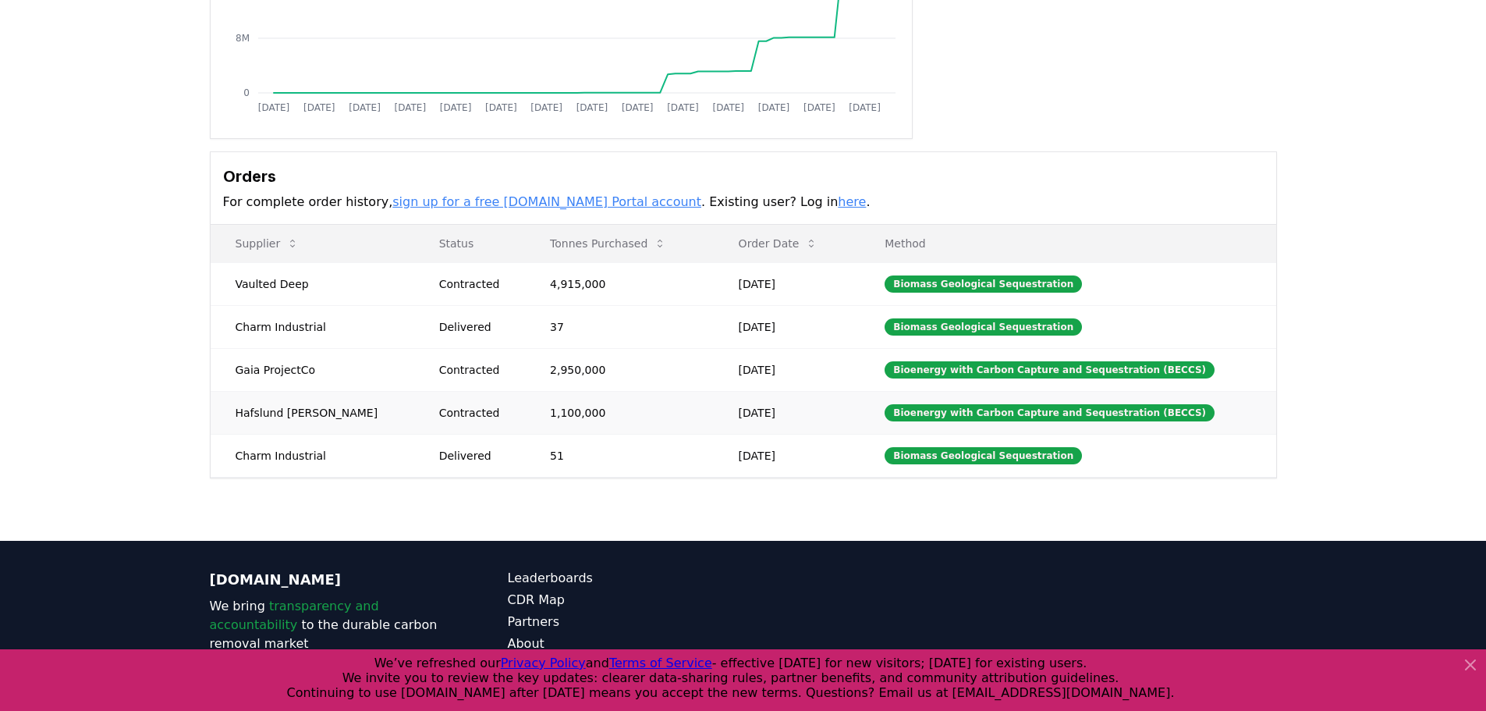
click at [799, 430] on td "[DATE]" at bounding box center [787, 412] width 147 height 43
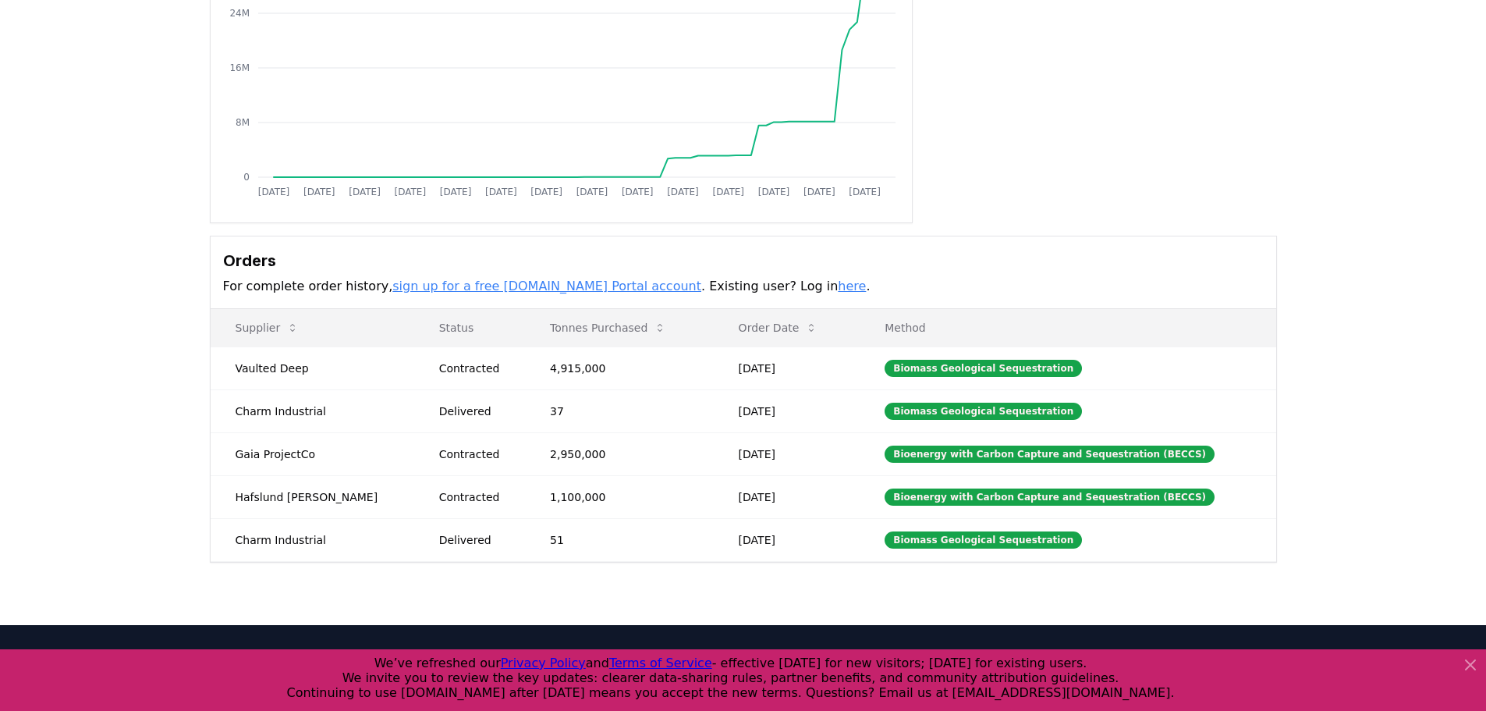
scroll to position [234, 0]
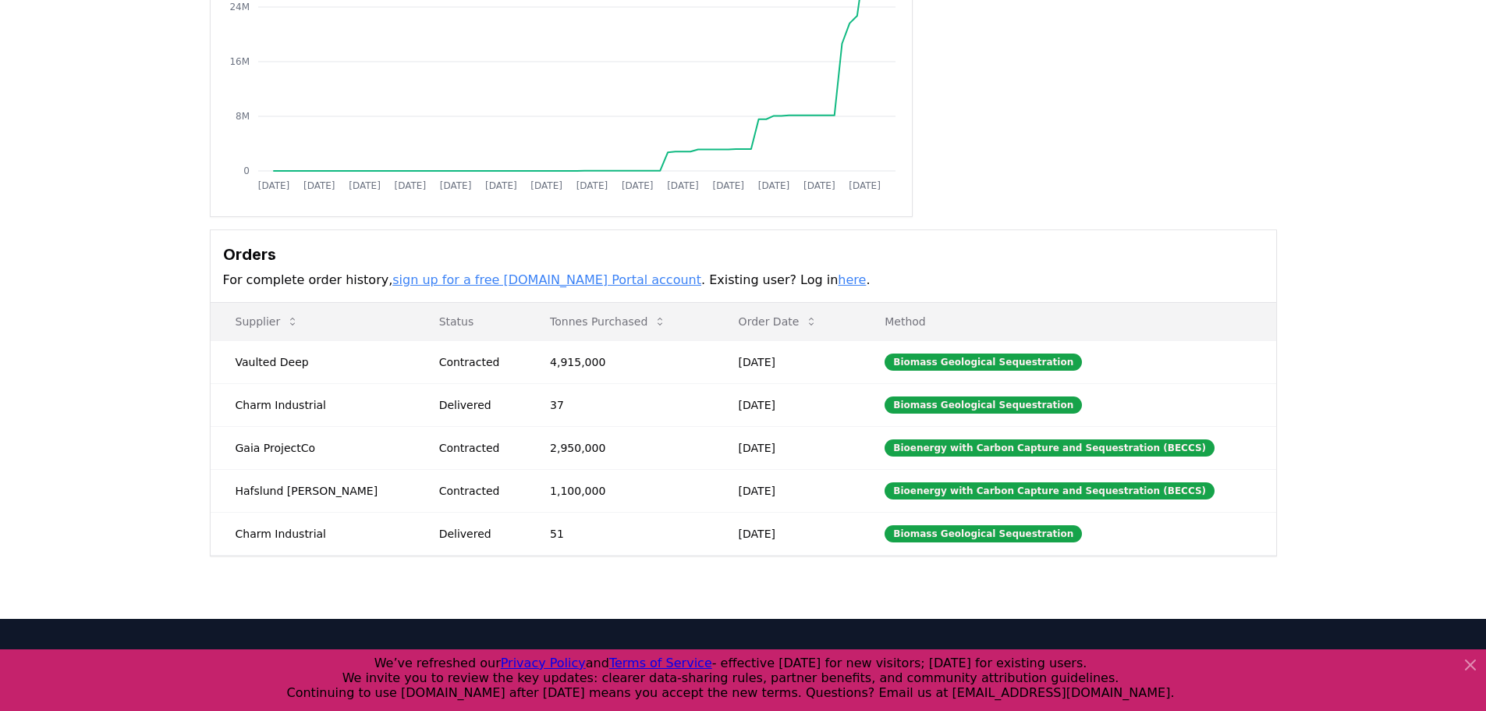
click at [537, 275] on link "sign up for a free [DOMAIN_NAME] Portal account" at bounding box center [546, 279] width 309 height 15
click at [838, 282] on link "here" at bounding box center [852, 279] width 28 height 15
click at [1186, 346] on td "Biomass Geological Sequestration" at bounding box center [1068, 361] width 416 height 43
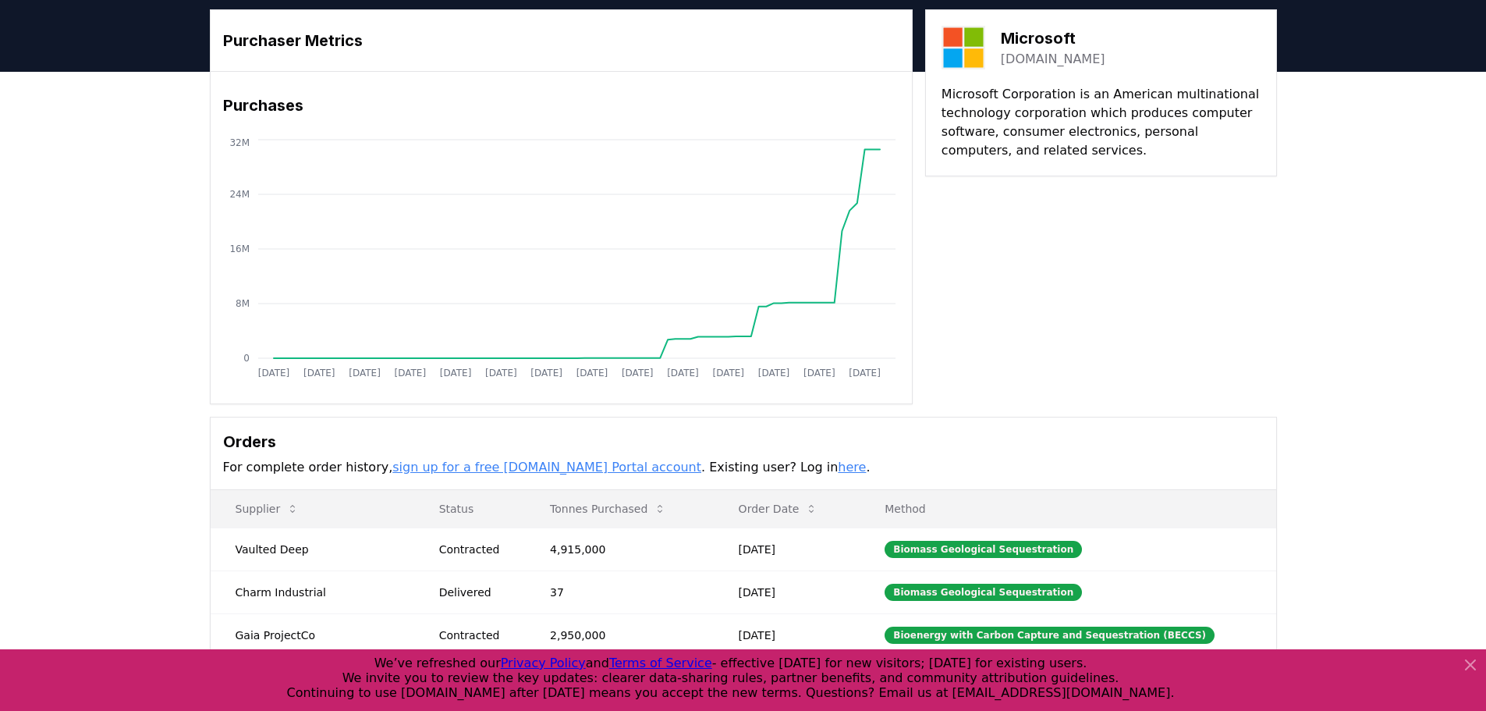
scroll to position [0, 0]
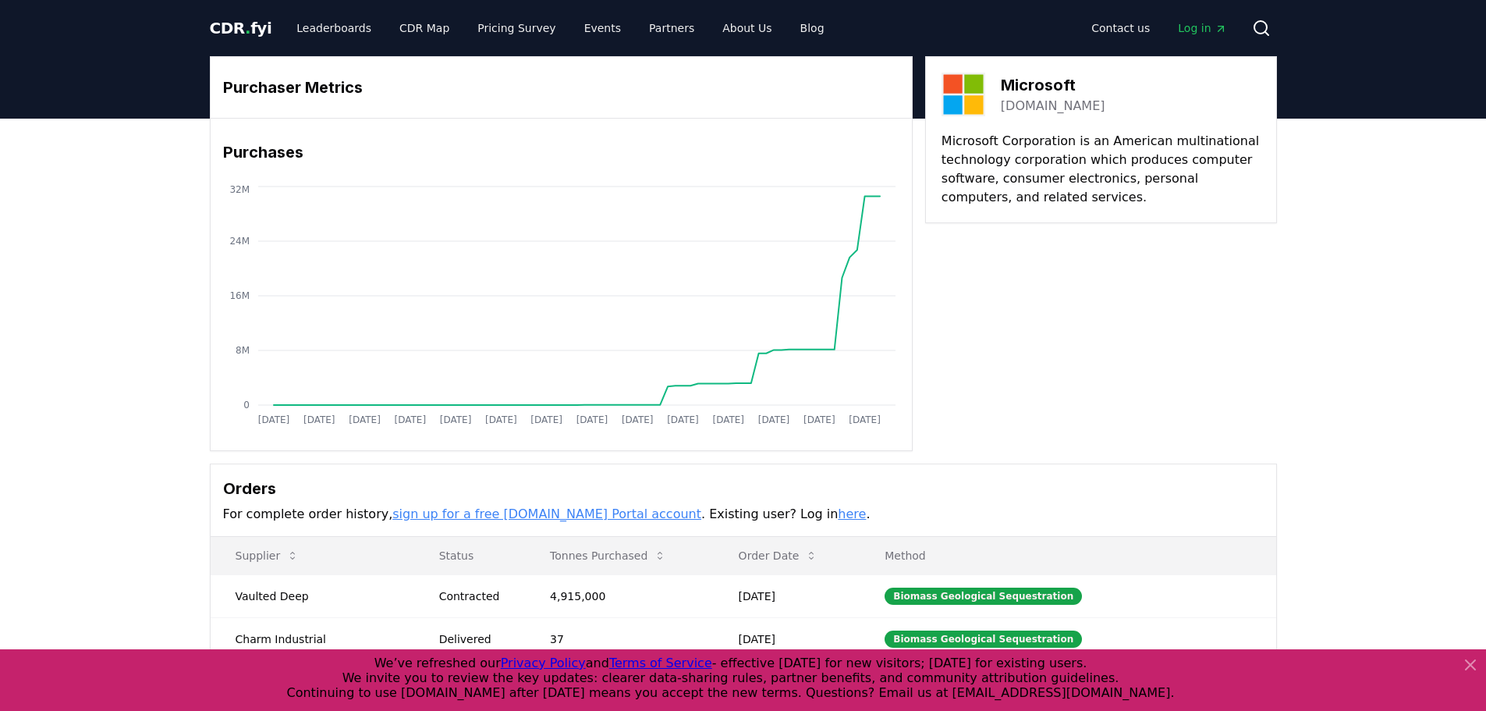
click at [838, 515] on link "here" at bounding box center [852, 513] width 28 height 15
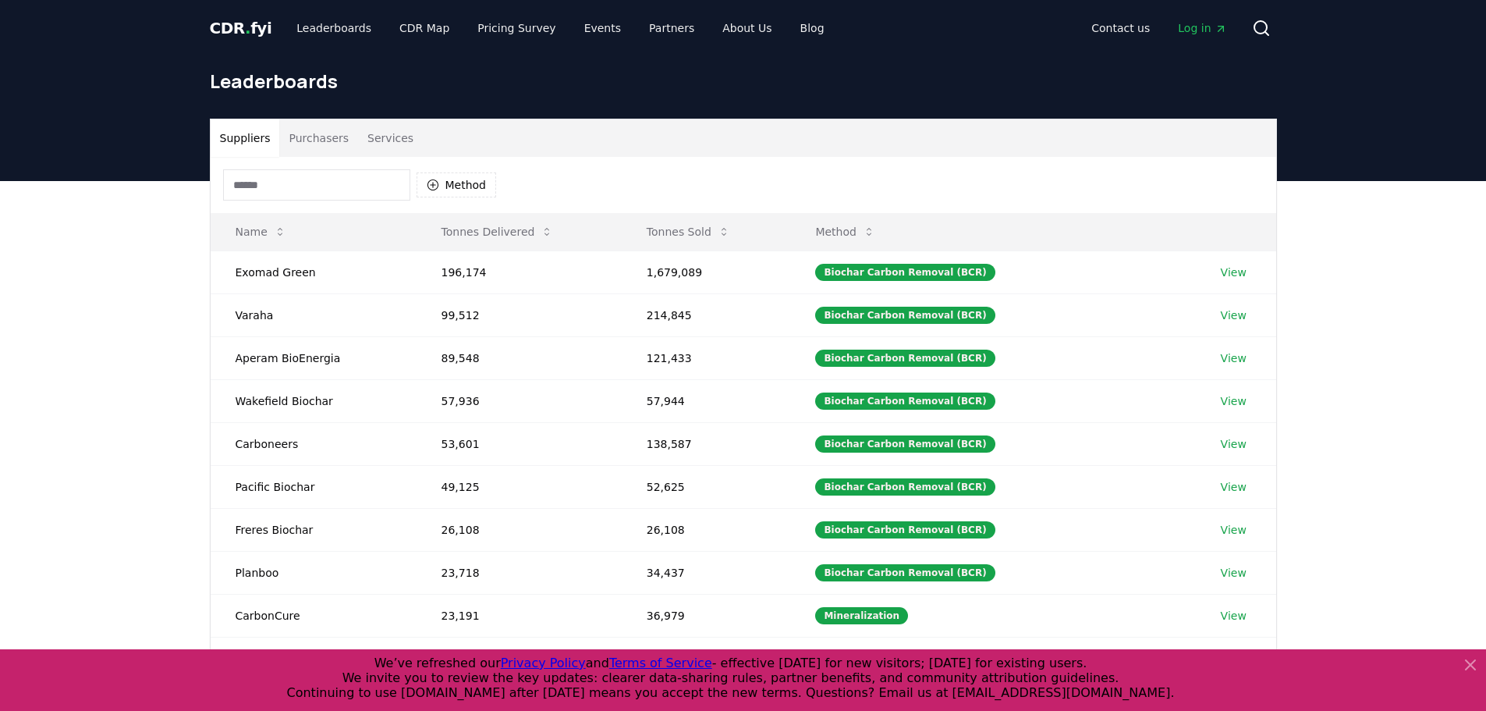
click at [321, 143] on button "Purchasers" at bounding box center [318, 137] width 79 height 37
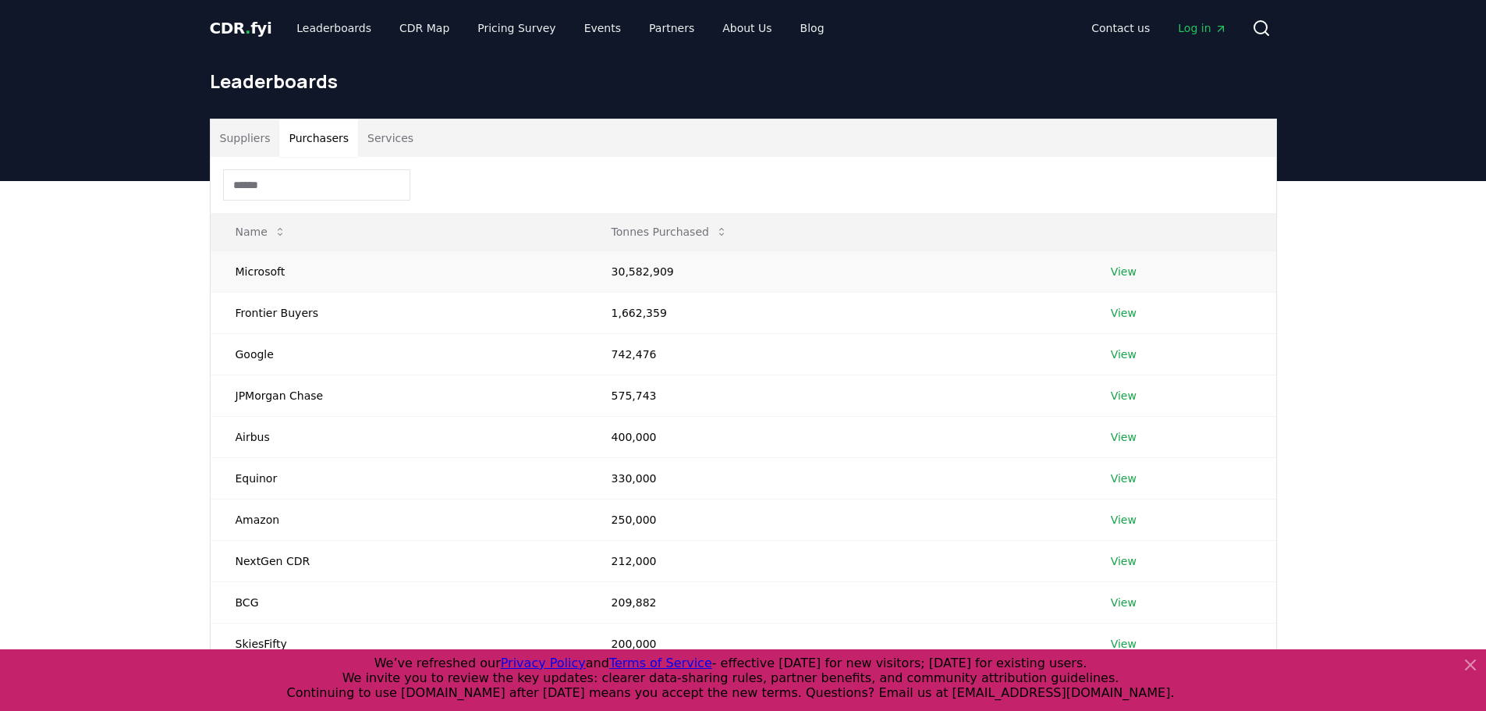
click at [1112, 278] on link "View" at bounding box center [1124, 272] width 26 height 16
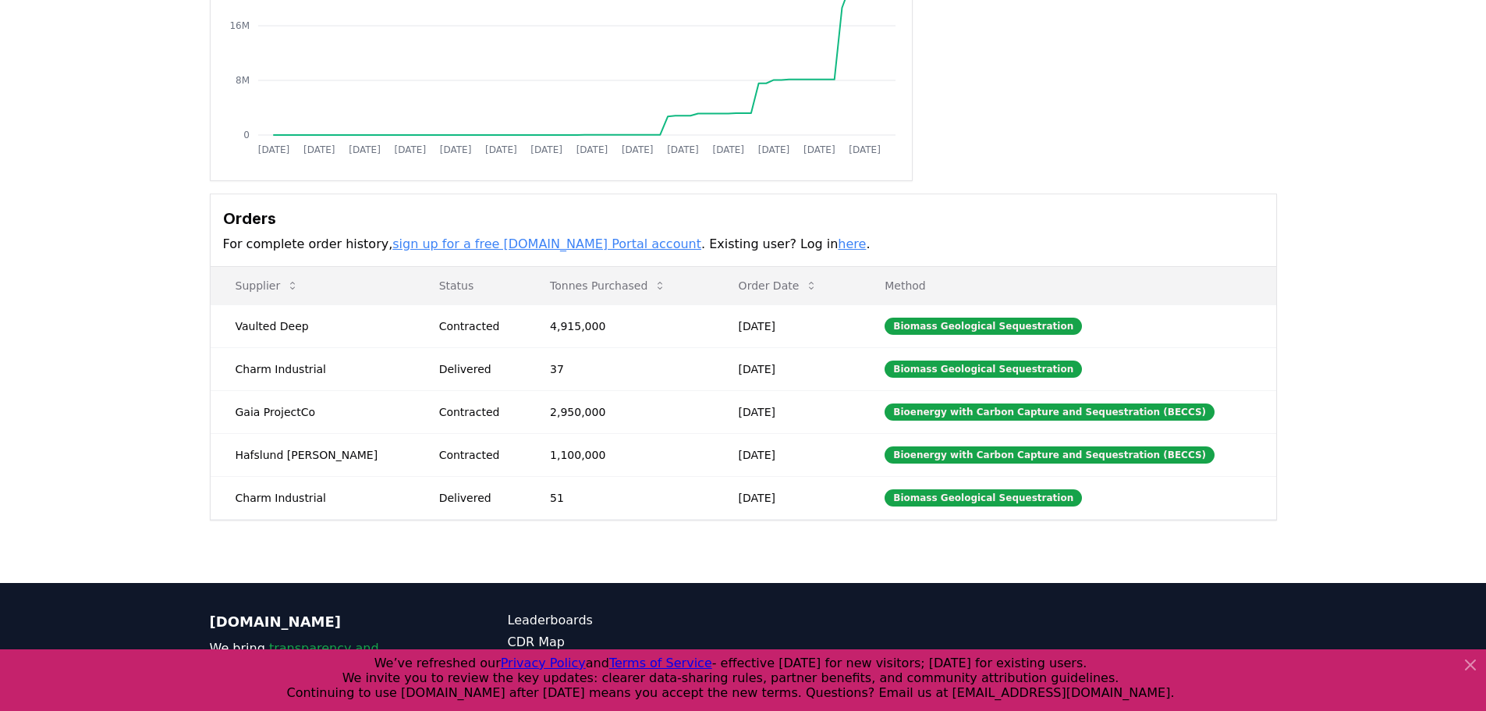
scroll to position [158, 0]
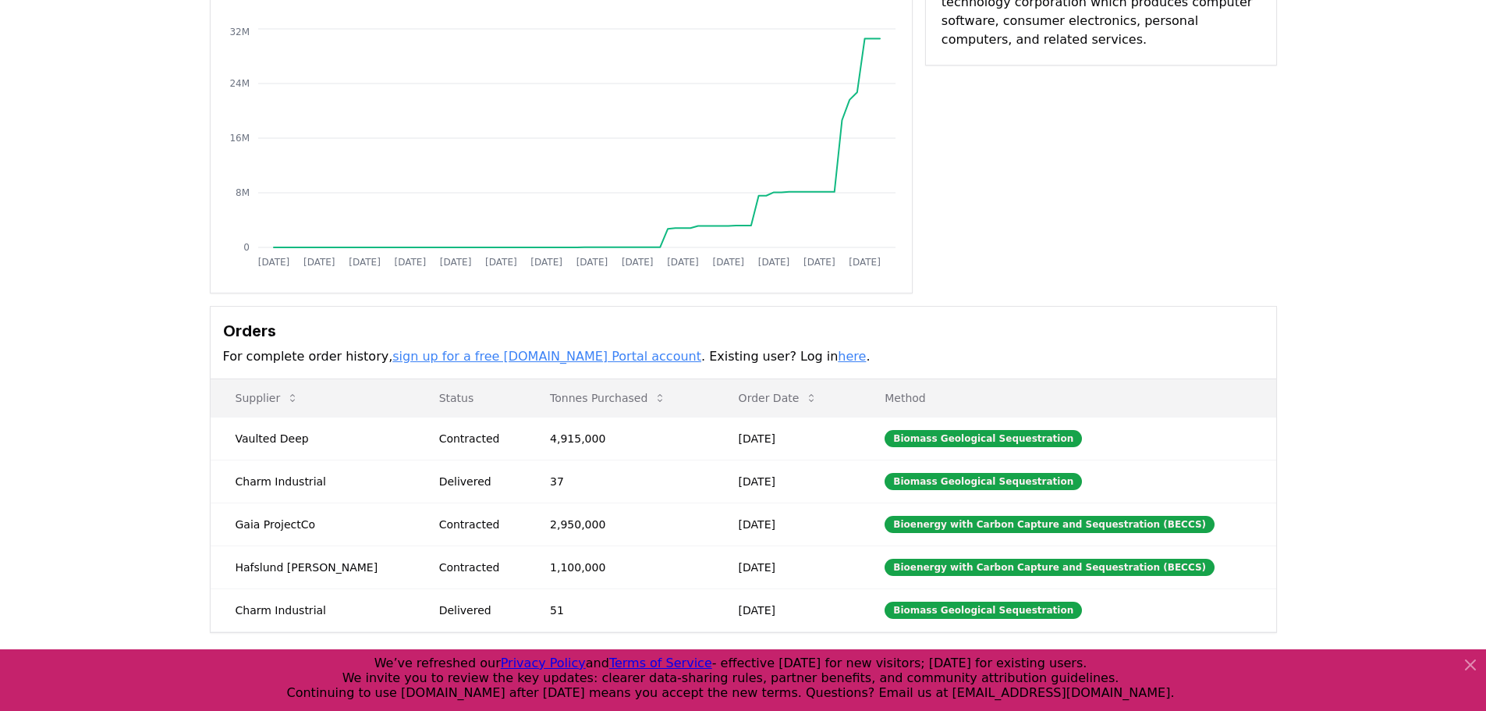
click at [838, 353] on link "here" at bounding box center [852, 356] width 28 height 15
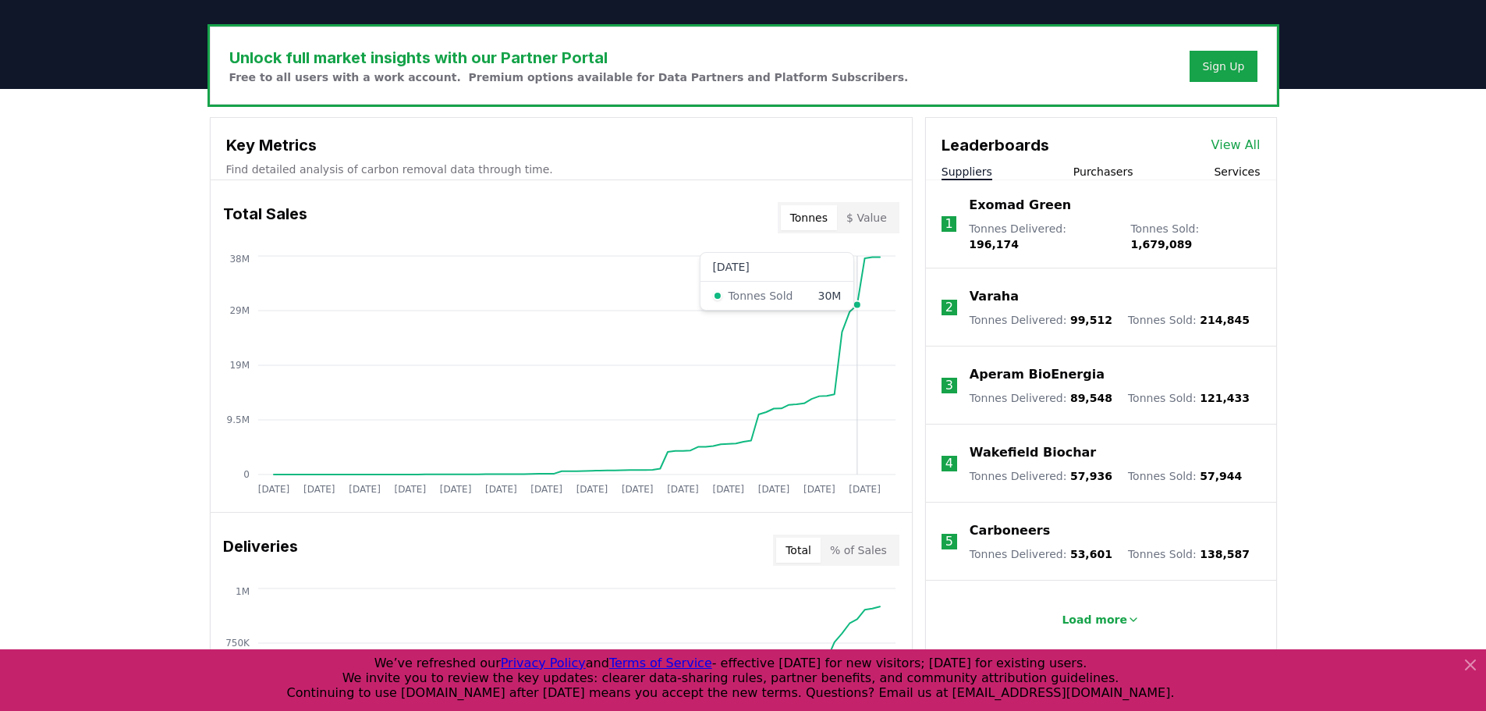
scroll to position [312, 0]
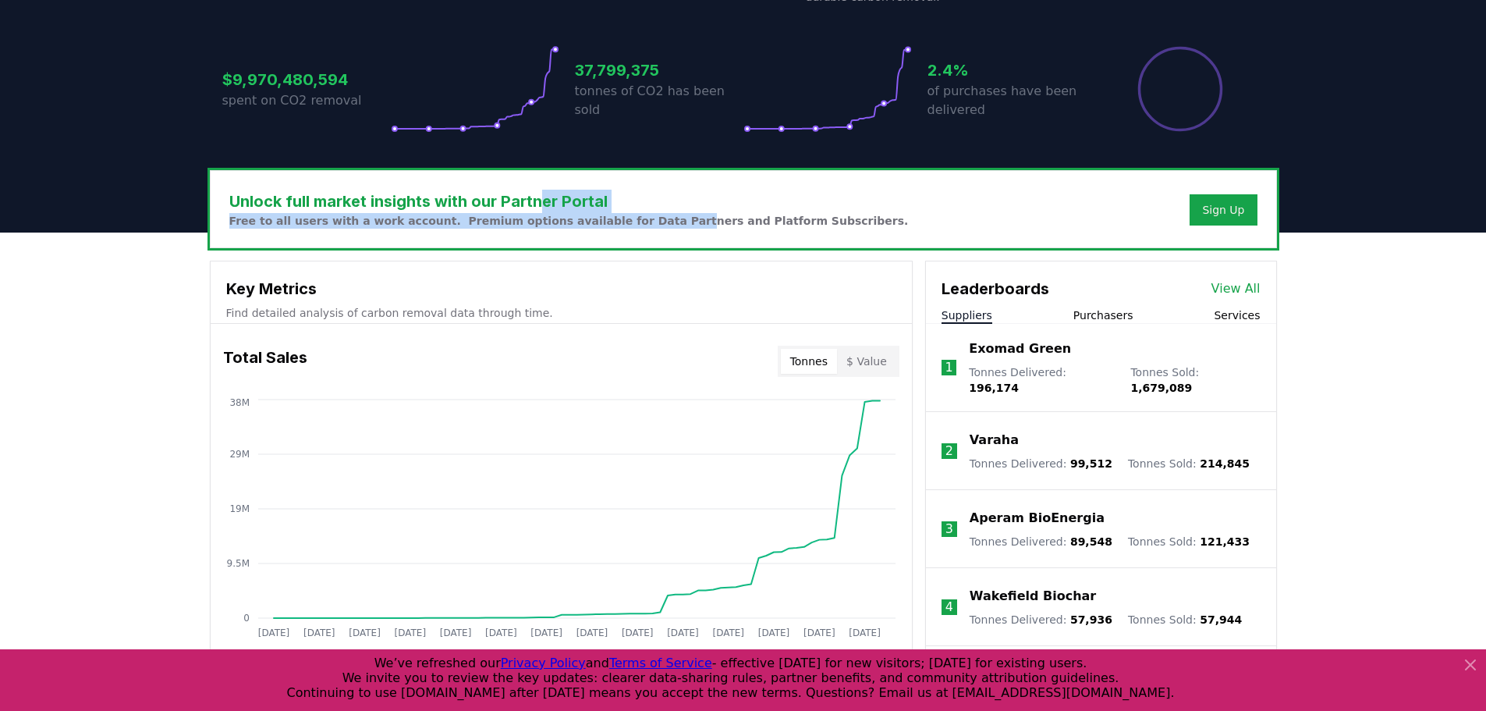
drag, startPoint x: 539, startPoint y: 209, endPoint x: 643, endPoint y: 232, distance: 106.2
click at [643, 232] on div "Unlock full market insights with our Partner Portal Free to all users with a wo…" at bounding box center [743, 209] width 1065 height 76
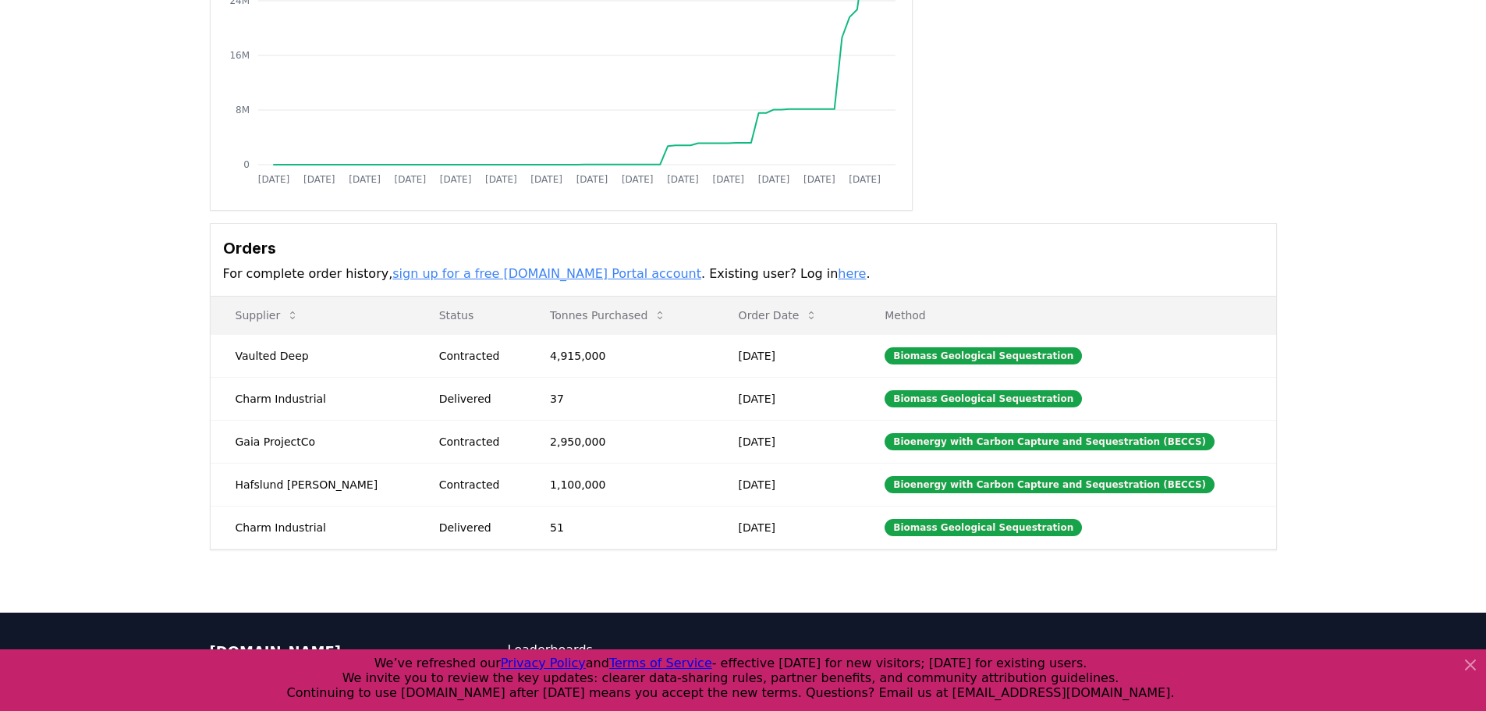
scroll to position [236, 0]
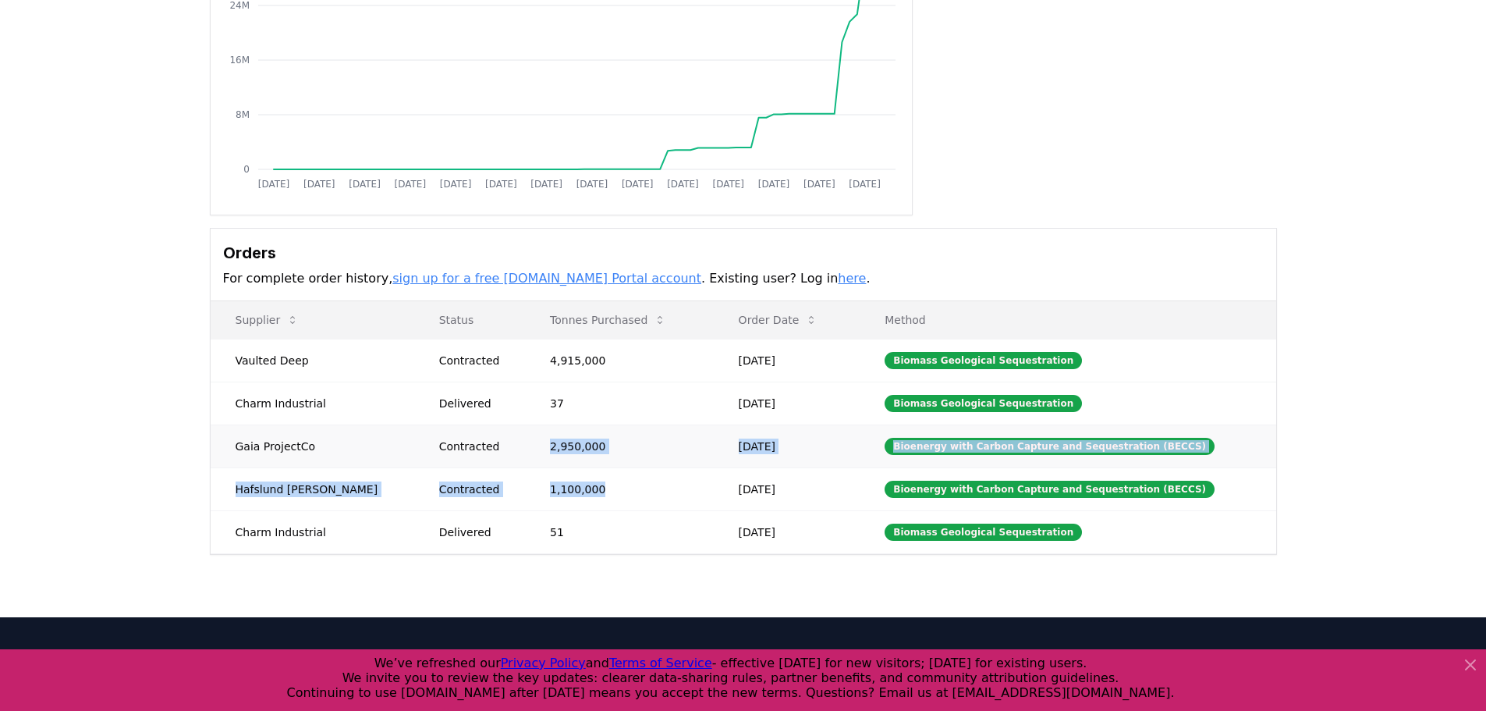
drag, startPoint x: 566, startPoint y: 492, endPoint x: 480, endPoint y: 433, distance: 104.3
click at [480, 433] on tbody "Vaulted Deep Contracted 4,915,000 [DATE] Biomass Geological Sequestration Charm…" at bounding box center [743, 446] width 1065 height 214
click at [480, 433] on td "Contracted" at bounding box center [469, 445] width 111 height 43
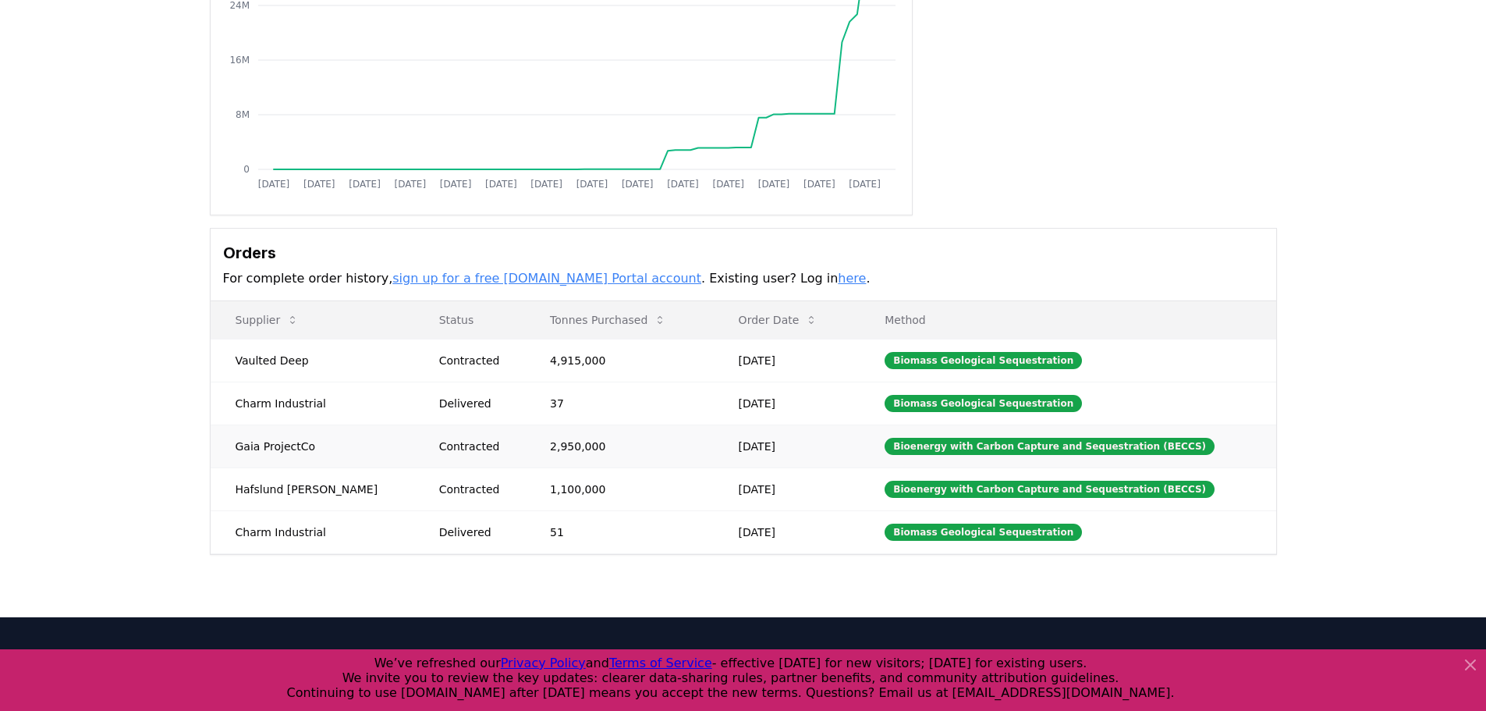
click at [543, 465] on td "2,950,000" at bounding box center [619, 445] width 189 height 43
click at [452, 452] on div "Contracted" at bounding box center [475, 446] width 73 height 16
drag, startPoint x: 413, startPoint y: 448, endPoint x: 796, endPoint y: 497, distance: 386.1
click at [778, 498] on tbody "Vaulted Deep Contracted 4,915,000 Jul 17, 2025 Biomass Geological Sequestration…" at bounding box center [743, 446] width 1065 height 214
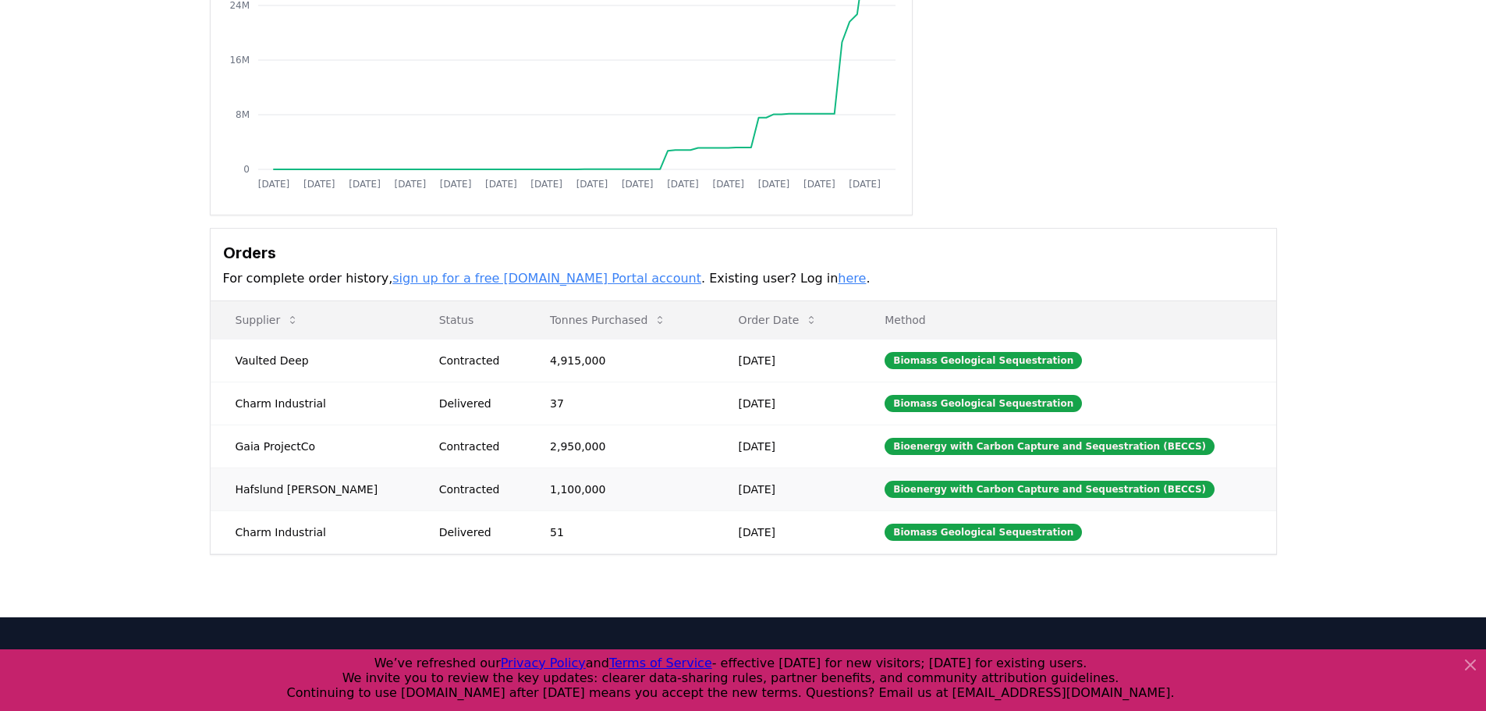
click at [796, 497] on td "Jun 30, 2025" at bounding box center [787, 488] width 147 height 43
